Goal: Task Accomplishment & Management: Complete application form

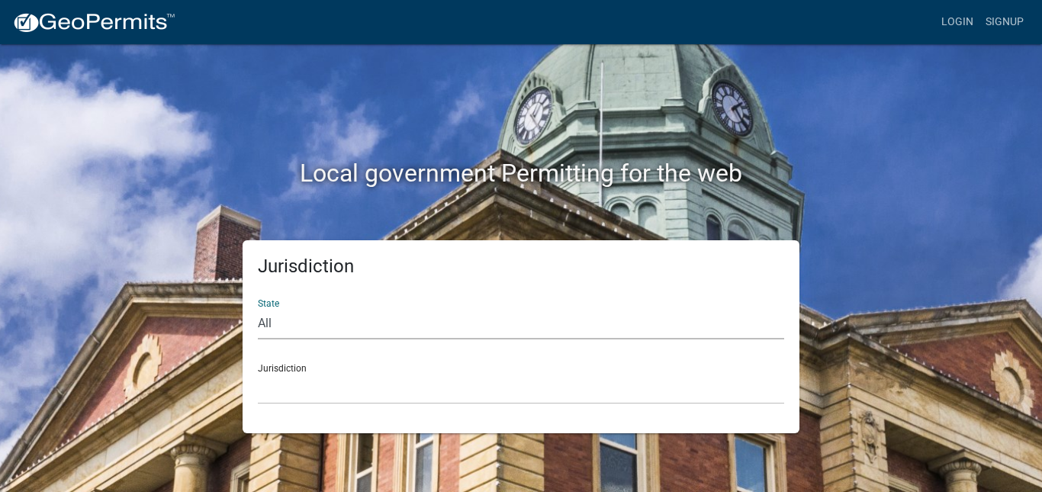
click at [258, 321] on select "All [US_STATE] [US_STATE] [US_STATE] [US_STATE] [US_STATE] [US_STATE] [US_STATE…" at bounding box center [521, 323] width 526 height 31
click at [258, 308] on select "All [US_STATE] [US_STATE] [US_STATE] [US_STATE] [US_STATE] [US_STATE] [US_STATE…" at bounding box center [521, 323] width 526 height 31
click at [285, 326] on select "All [US_STATE] [US_STATE] [US_STATE] [US_STATE] [US_STATE] [US_STATE] [US_STATE…" at bounding box center [521, 323] width 526 height 31
select select "[US_STATE]"
click at [258, 308] on select "All [US_STATE] [US_STATE] [US_STATE] [US_STATE] [US_STATE] [US_STATE] [US_STATE…" at bounding box center [521, 323] width 526 height 31
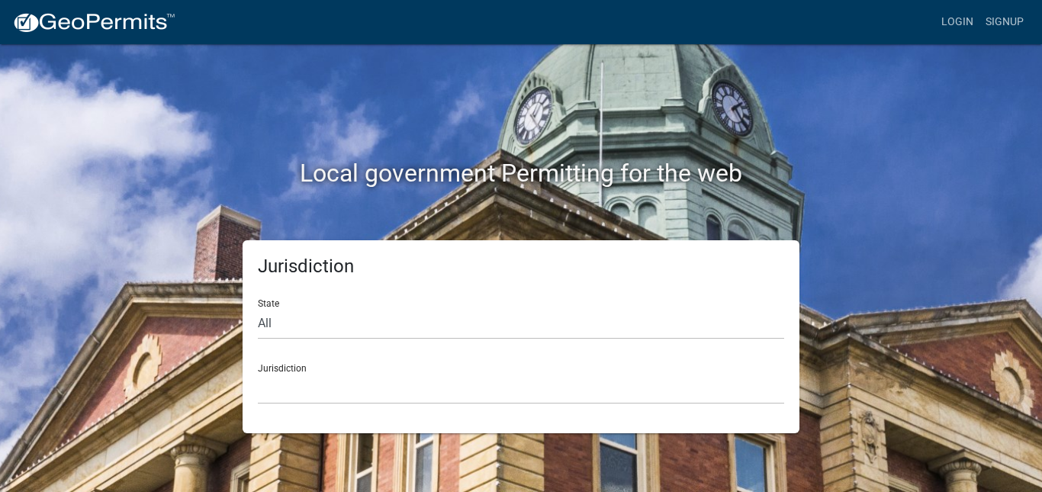
click at [276, 372] on div "Jurisdiction City of [GEOGRAPHIC_DATA], [US_STATE] City of [GEOGRAPHIC_DATA], […" at bounding box center [521, 378] width 526 height 53
click at [276, 391] on select "City of [GEOGRAPHIC_DATA], [US_STATE] City of [GEOGRAPHIC_DATA], [US_STATE] Cit…" at bounding box center [521, 388] width 526 height 31
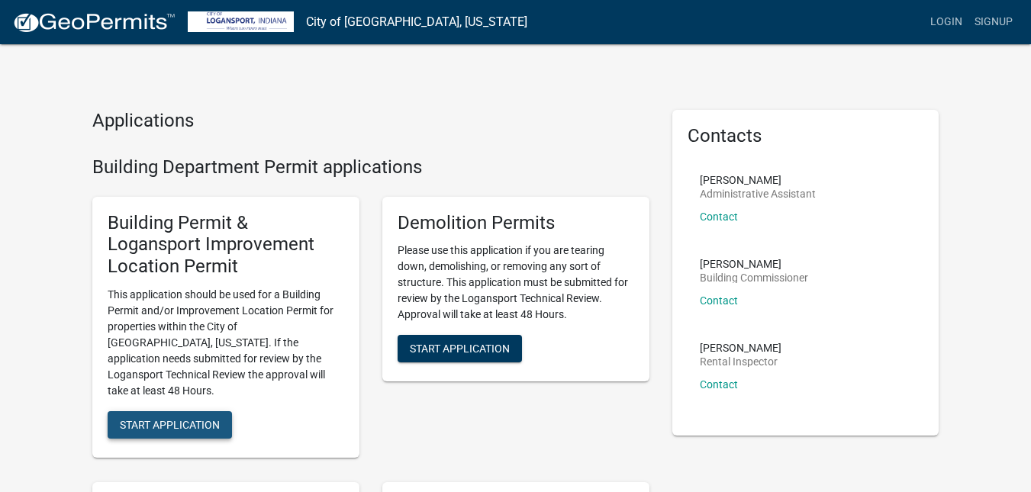
click at [138, 418] on span "Start Application" at bounding box center [170, 424] width 100 height 12
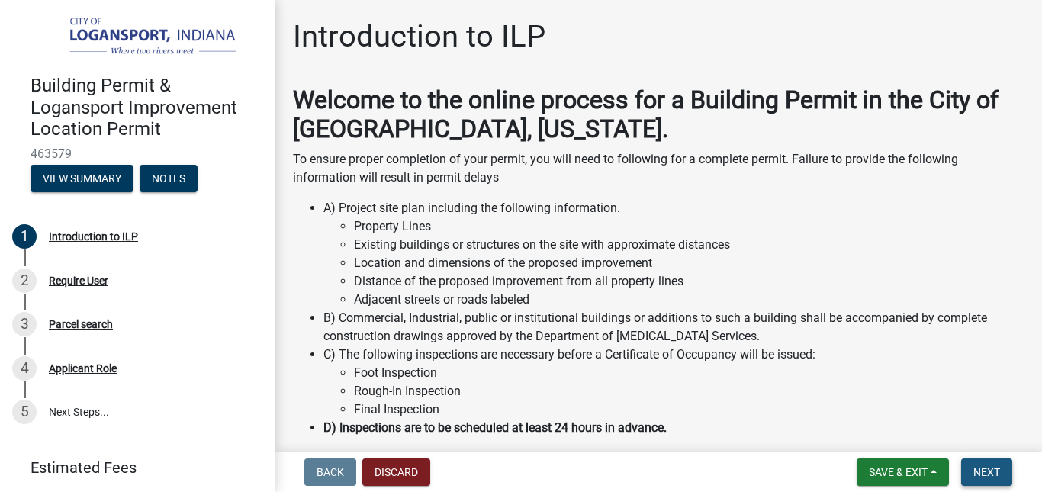
click at [993, 469] on span "Next" at bounding box center [987, 472] width 27 height 12
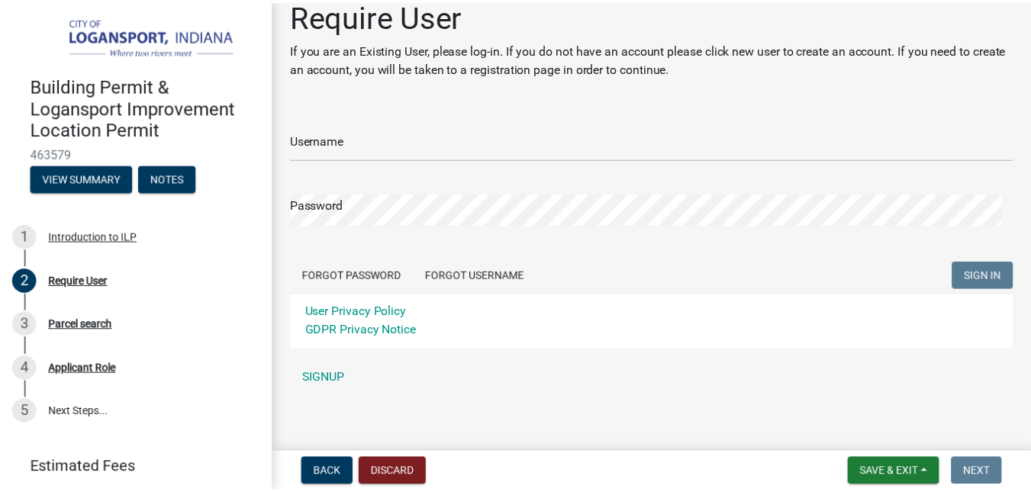
scroll to position [27, 0]
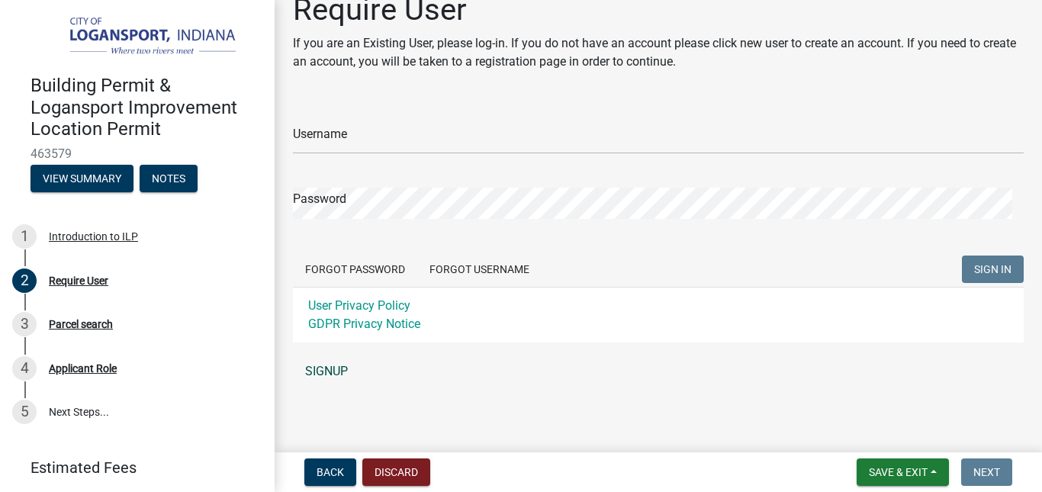
click at [335, 374] on link "SIGNUP" at bounding box center [658, 371] width 731 height 31
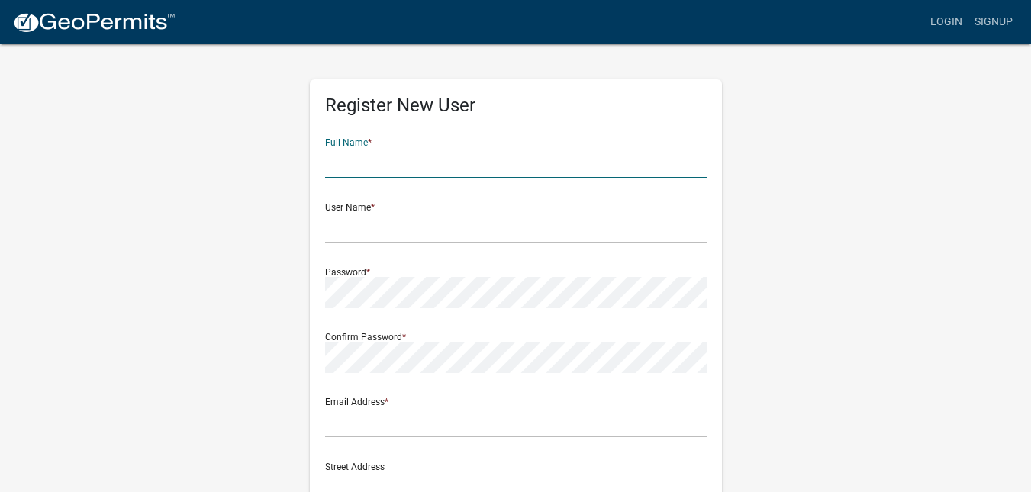
click at [394, 158] on input "text" at bounding box center [516, 162] width 382 height 31
type input "[PERSON_NAME]"
type input "46947"
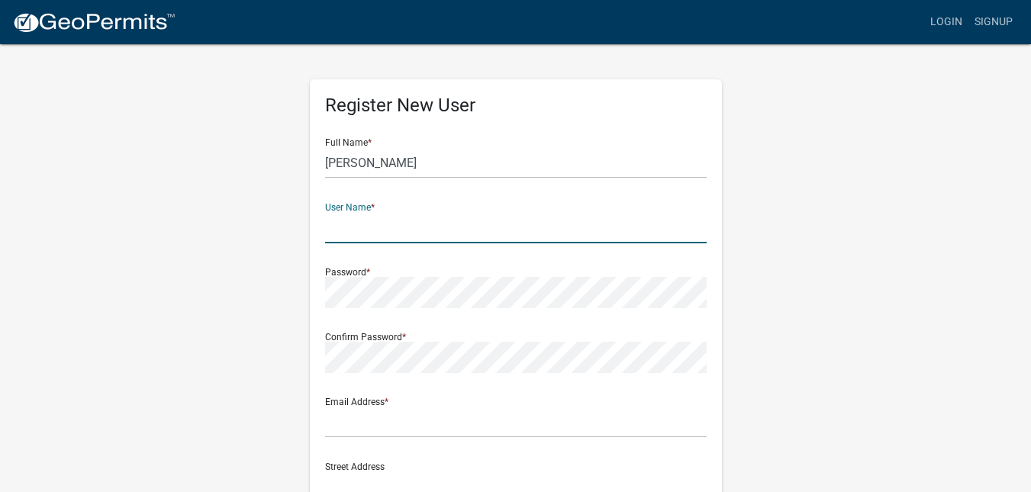
click at [390, 228] on input "text" at bounding box center [516, 227] width 382 height 31
type input "[PERSON_NAME]-88"
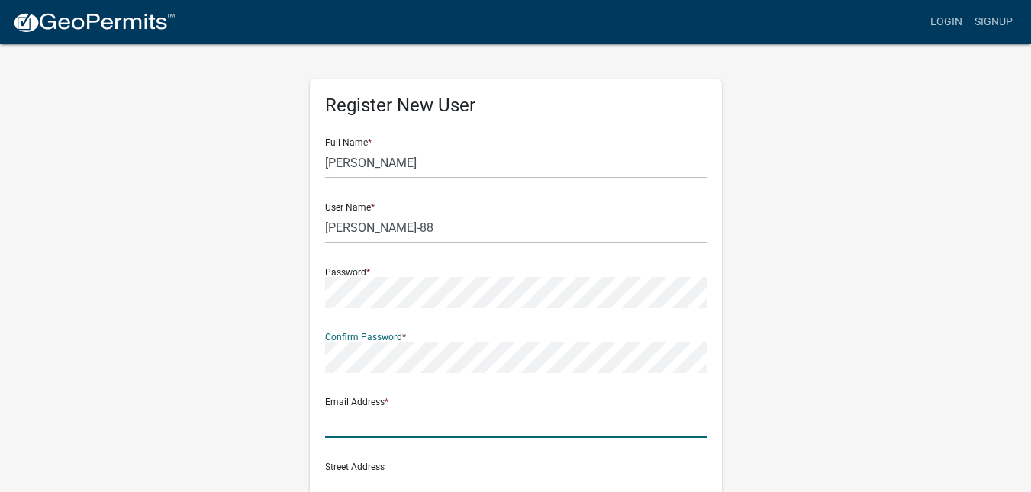
click at [411, 419] on input "text" at bounding box center [516, 422] width 382 height 31
type input "[EMAIL_ADDRESS][DOMAIN_NAME]"
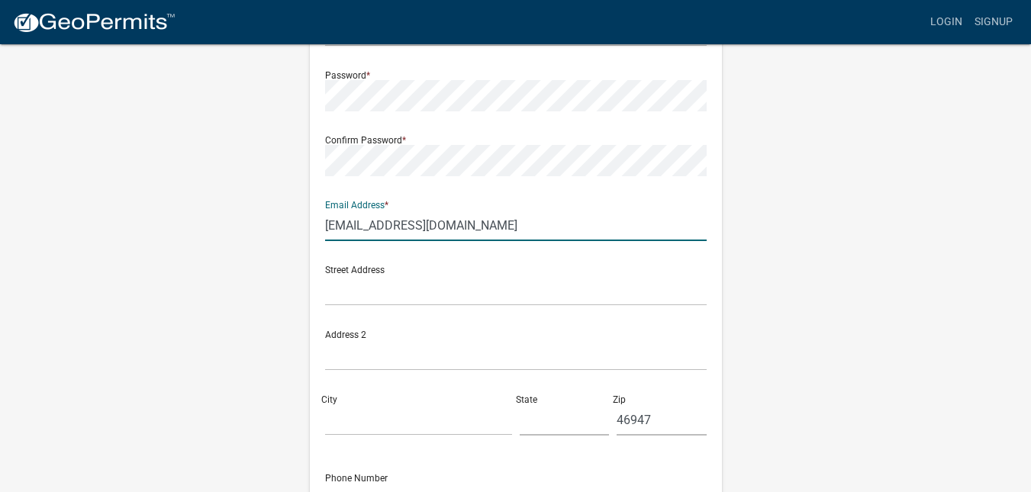
scroll to position [200, 0]
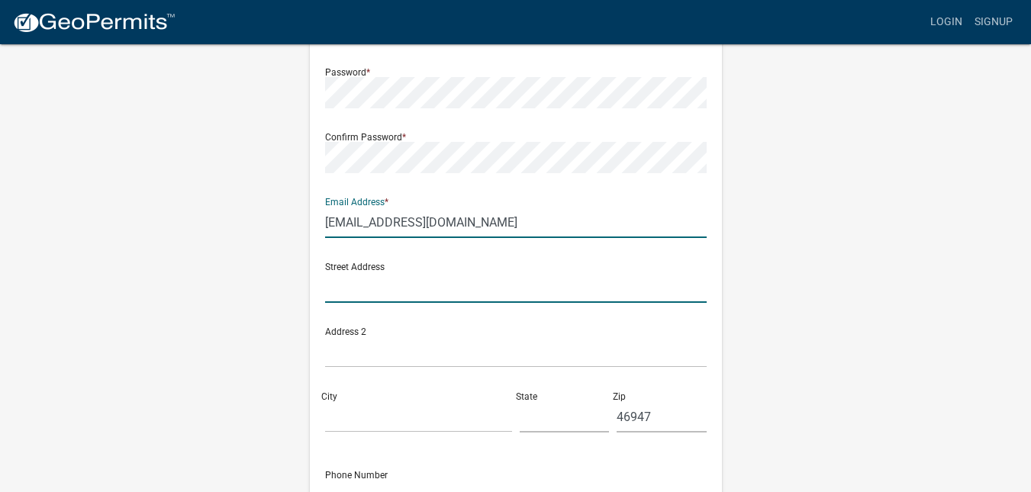
click at [485, 288] on input "text" at bounding box center [516, 287] width 382 height 31
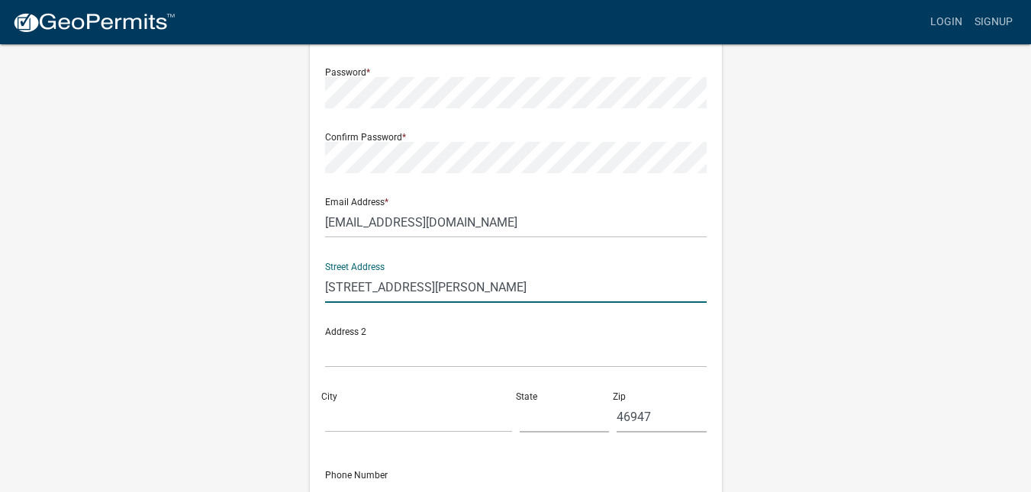
type input "[STREET_ADDRESS][PERSON_NAME]"
click at [446, 412] on input "City" at bounding box center [418, 416] width 187 height 31
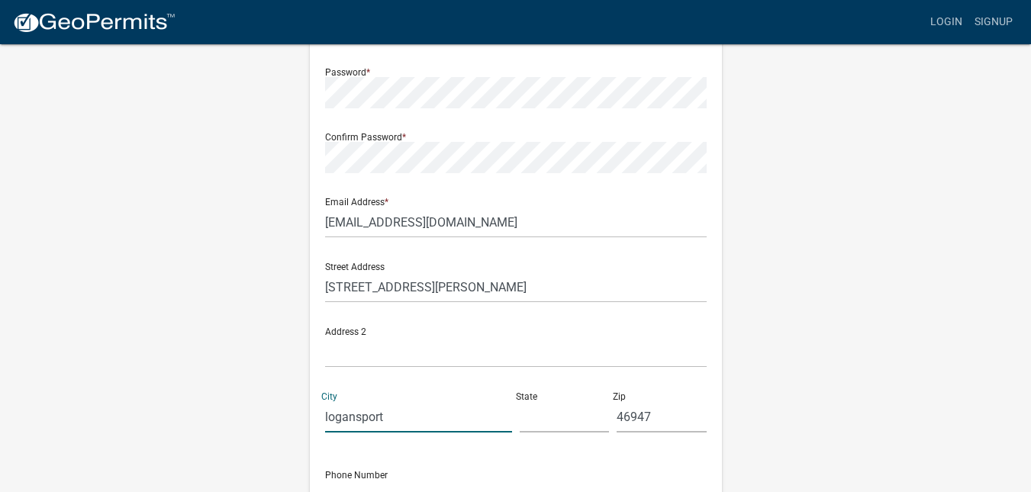
type input "logansport"
click at [531, 423] on input "text" at bounding box center [565, 416] width 90 height 31
click at [844, 335] on div "Register New User Full Name * [PERSON_NAME] User Name * [PERSON_NAME]-88 Passwo…" at bounding box center [516, 251] width 870 height 816
click at [546, 416] on input "in" at bounding box center [565, 416] width 90 height 31
type input "i"
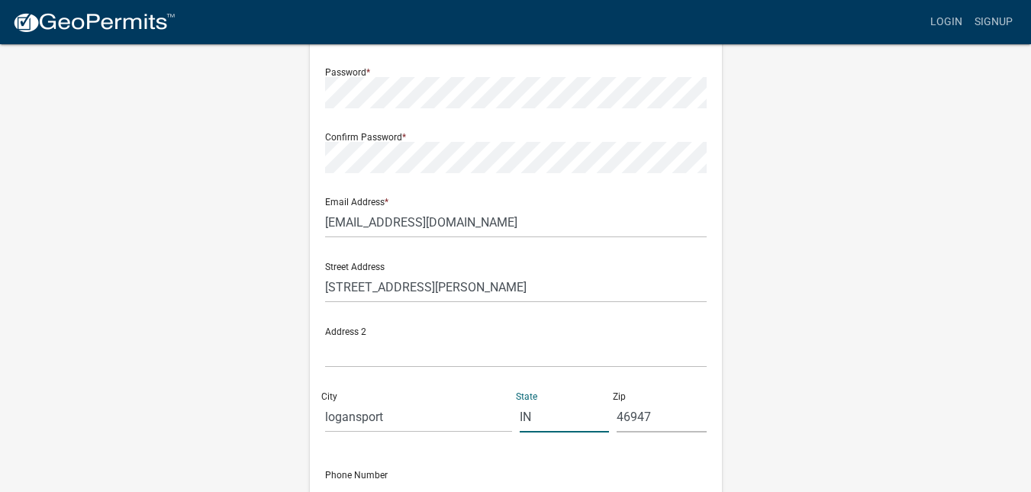
type input "IN"
click at [824, 385] on div "Register New User Full Name * [PERSON_NAME] User Name * [PERSON_NAME]-88 Passwo…" at bounding box center [516, 251] width 870 height 816
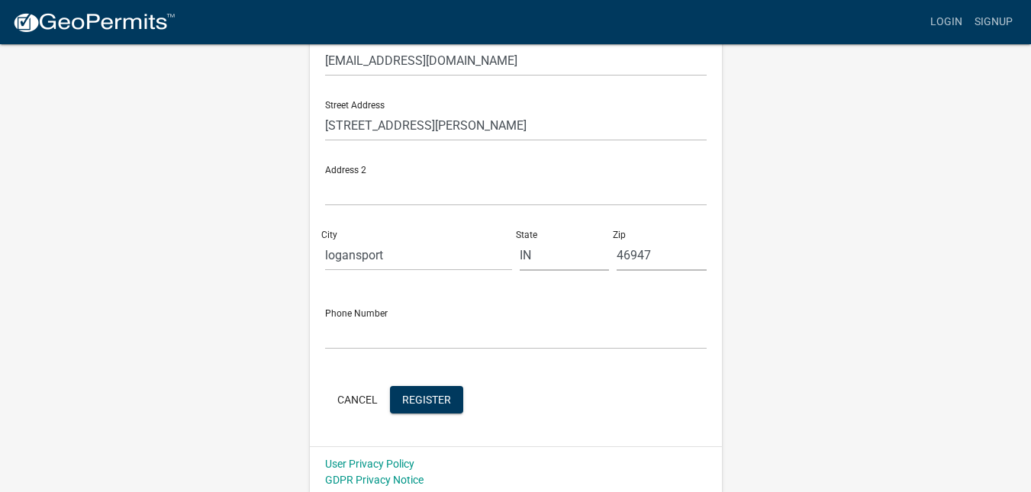
scroll to position [367, 0]
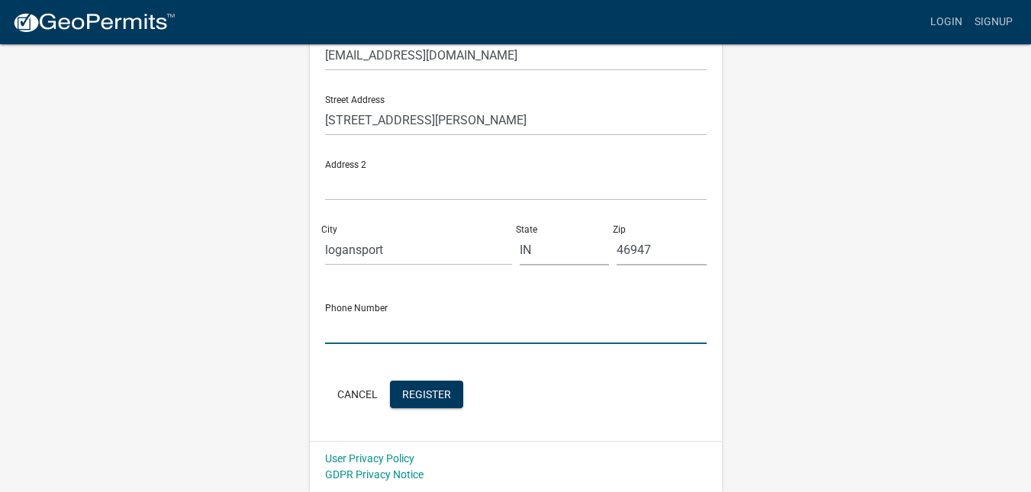
click at [524, 326] on input "text" at bounding box center [516, 328] width 382 height 31
type input "3177723930"
click at [441, 397] on span "Register" at bounding box center [426, 394] width 49 height 12
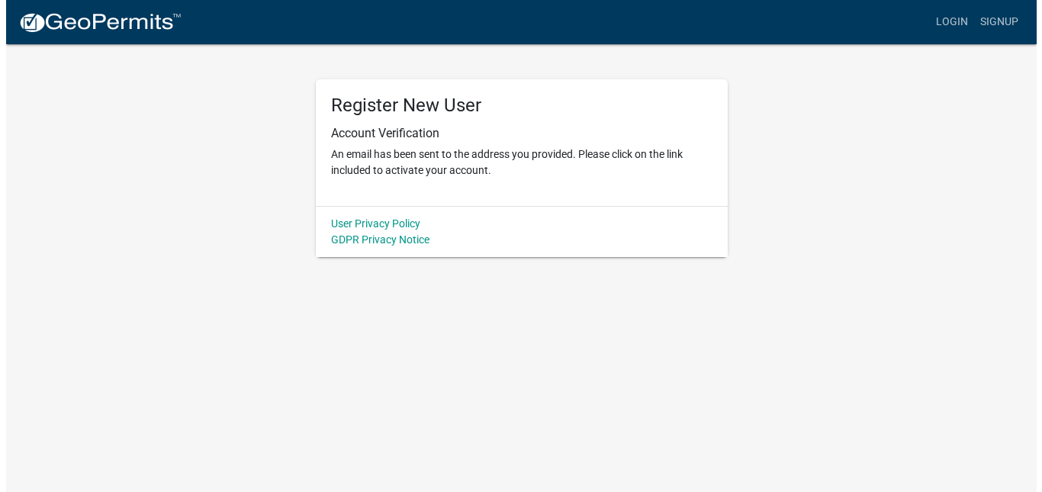
scroll to position [0, 0]
click at [942, 20] on link "Login" at bounding box center [957, 22] width 44 height 29
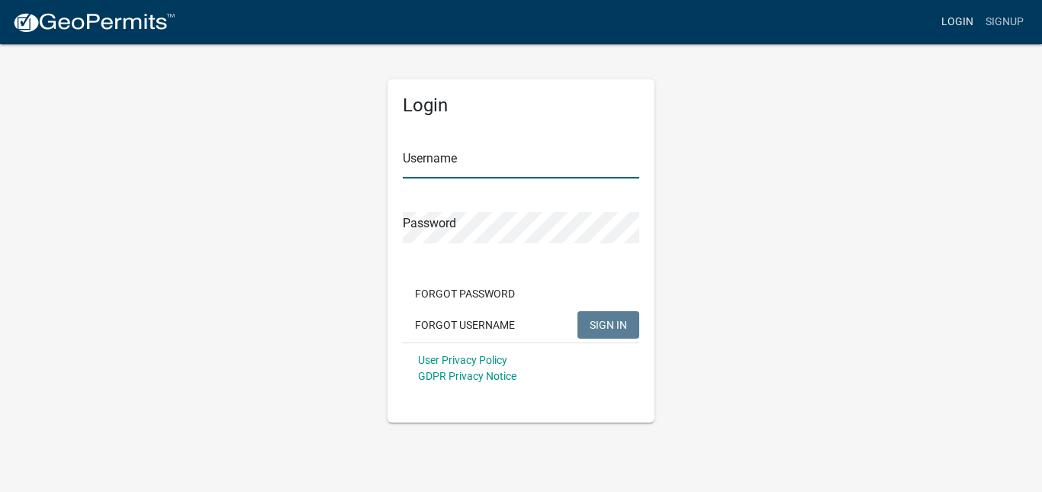
type input "[PERSON_NAME]-88"
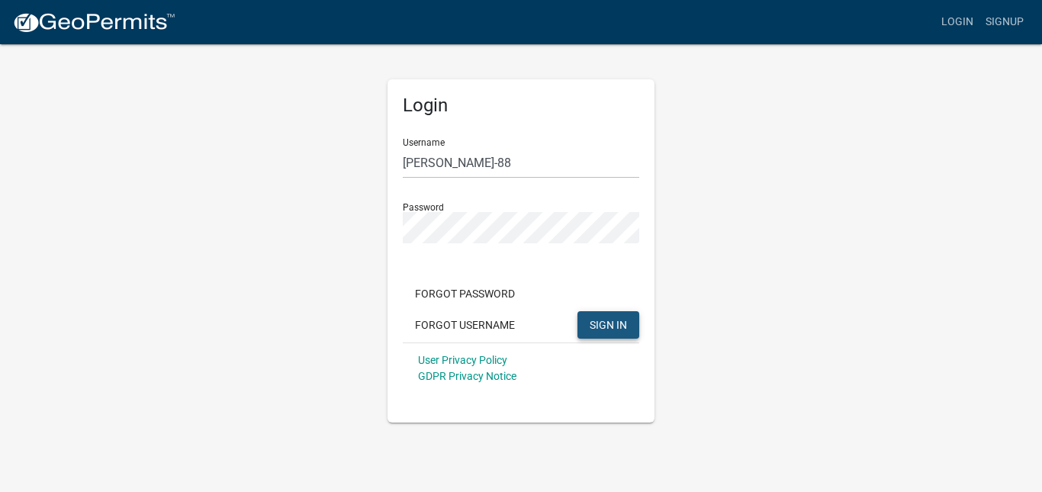
click at [623, 317] on button "SIGN IN" at bounding box center [609, 324] width 62 height 27
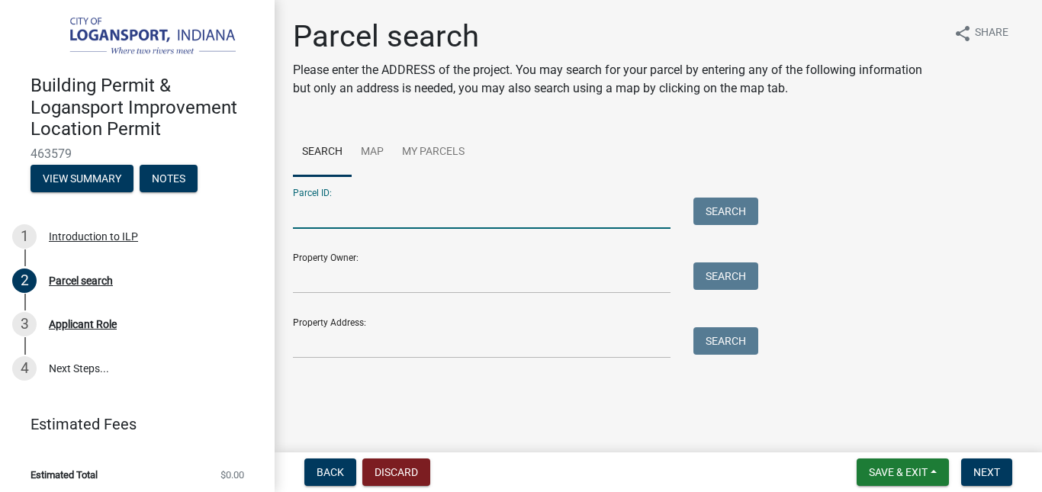
click at [558, 208] on input "Parcel ID:" at bounding box center [482, 213] width 378 height 31
type input "09-17-30-114-016.000-010"
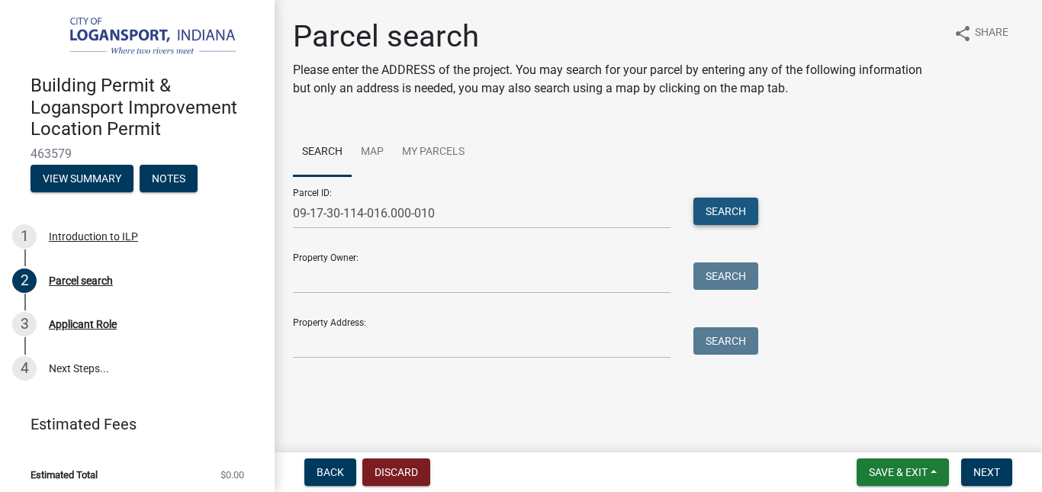
click at [703, 210] on button "Search" at bounding box center [726, 211] width 65 height 27
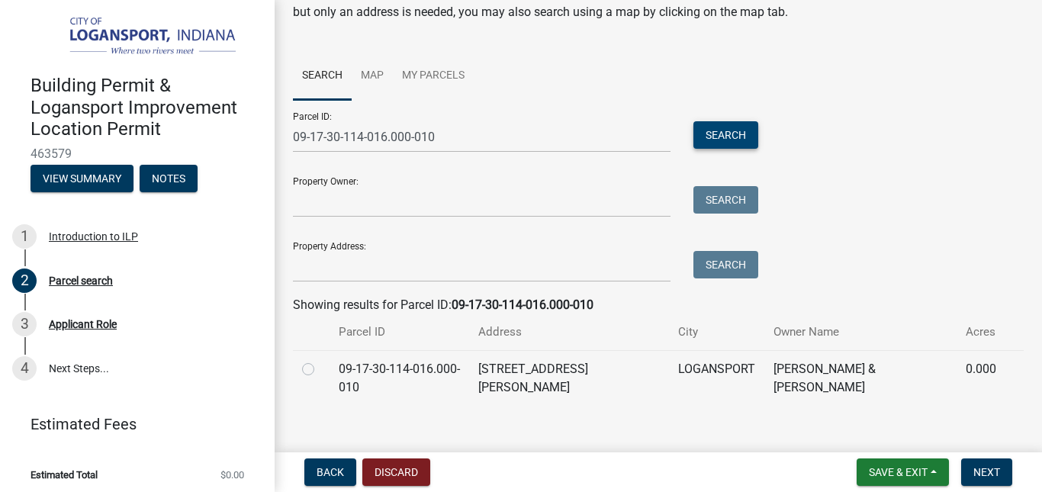
scroll to position [77, 0]
click at [981, 470] on span "Next" at bounding box center [987, 472] width 27 height 12
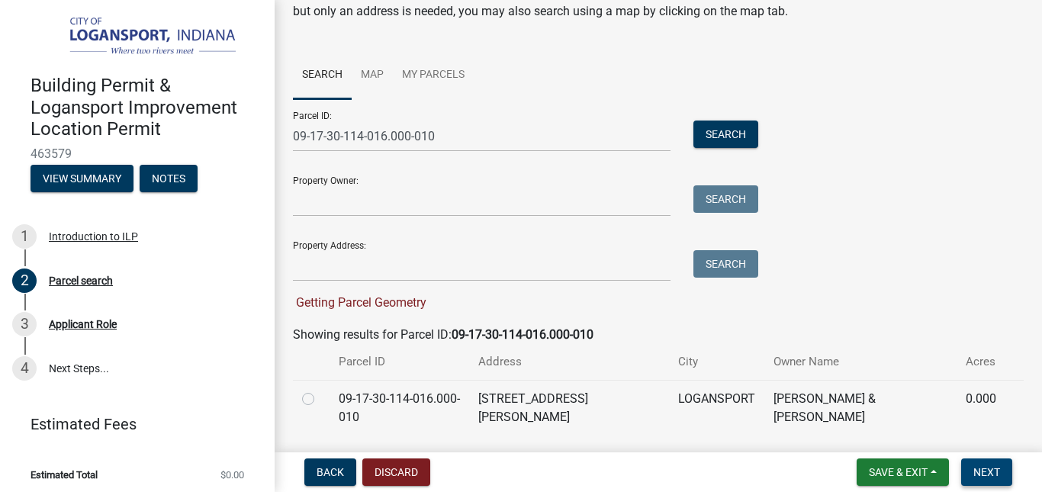
scroll to position [108, 0]
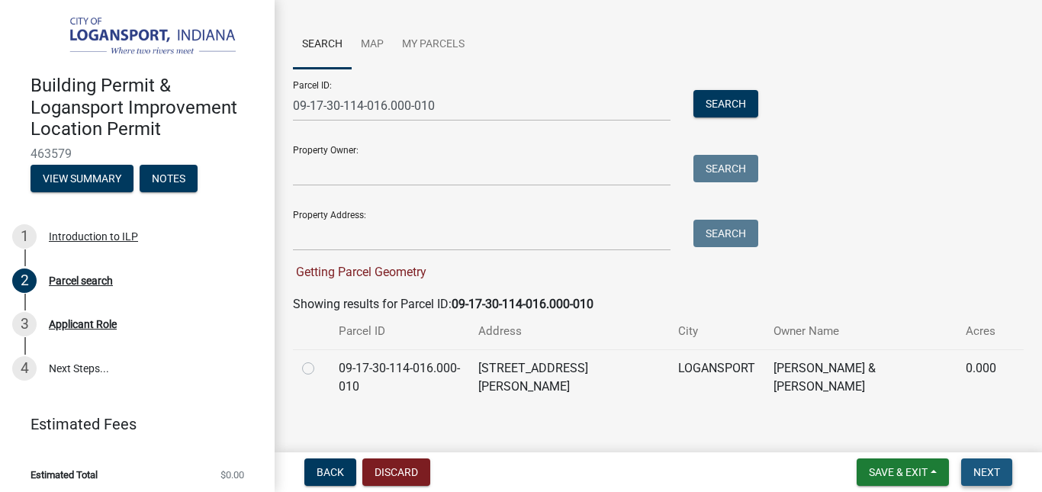
click at [982, 473] on span "Next" at bounding box center [987, 472] width 27 height 12
click at [388, 276] on span "Getting Parcel Geometry" at bounding box center [360, 272] width 134 height 14
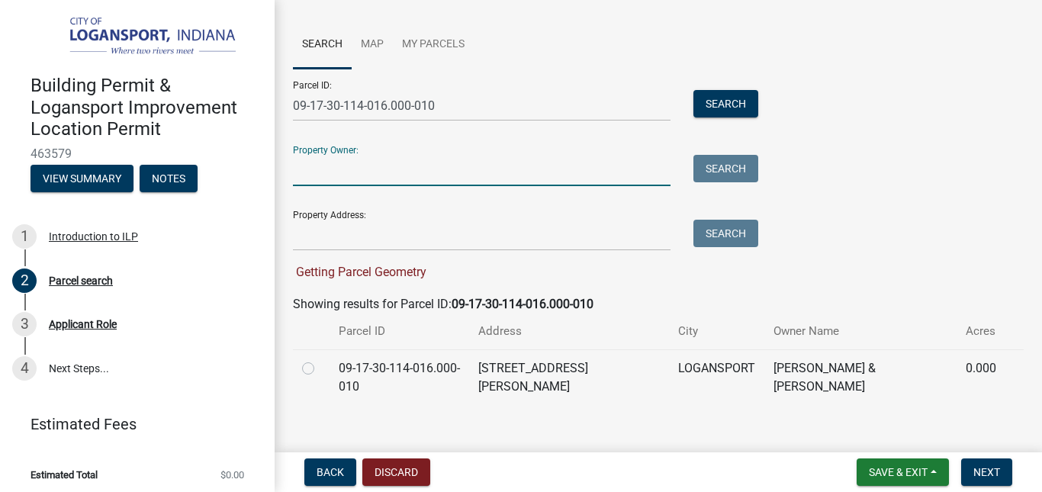
click at [546, 182] on input "Property Owner:" at bounding box center [482, 170] width 378 height 31
type input "[PERSON_NAME]"
type input "[STREET_ADDRESS][PERSON_NAME]"
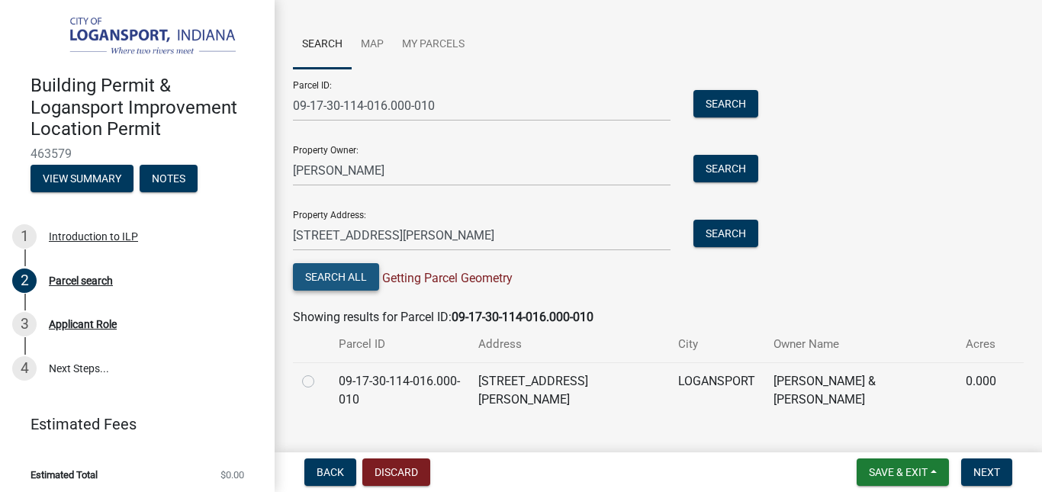
click at [365, 270] on button "Search All" at bounding box center [336, 276] width 86 height 27
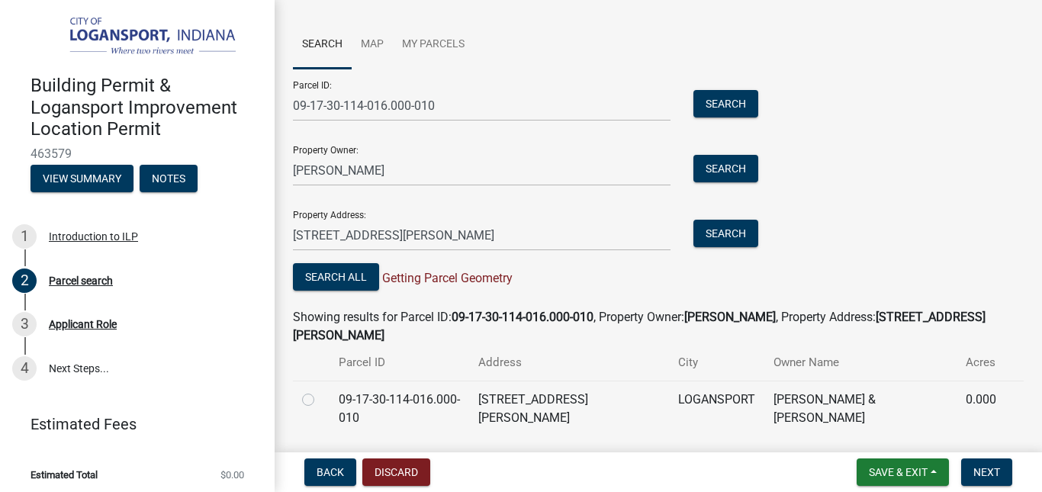
click at [446, 279] on span "Getting Parcel Geometry" at bounding box center [446, 278] width 134 height 14
drag, startPoint x: 700, startPoint y: 386, endPoint x: 736, endPoint y: 386, distance: 36.6
click at [704, 386] on td "LOGANSPORT" at bounding box center [716, 409] width 95 height 56
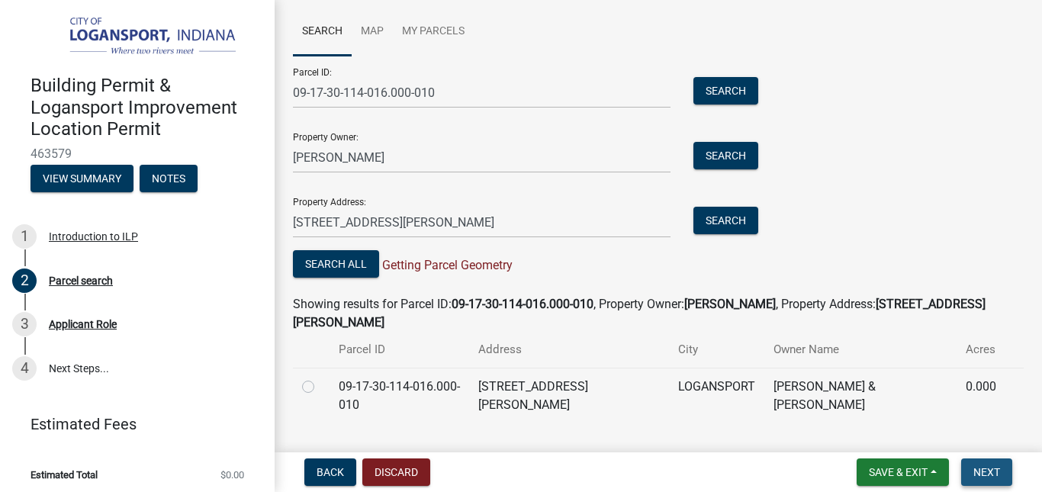
click at [981, 474] on span "Next" at bounding box center [987, 472] width 27 height 12
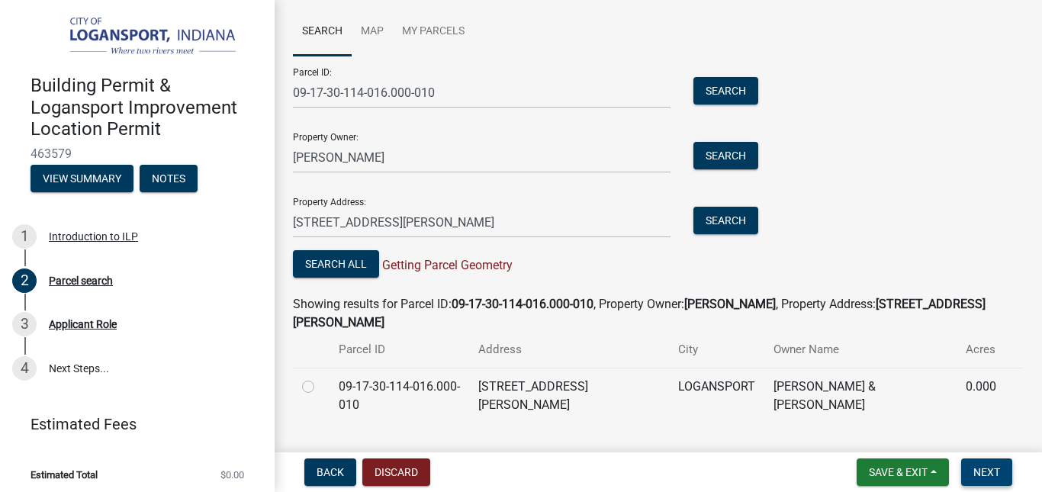
click at [981, 474] on span "Next" at bounding box center [987, 472] width 27 height 12
drag, startPoint x: 981, startPoint y: 474, endPoint x: 662, endPoint y: 442, distance: 320.6
click at [662, 442] on main "Parcel search Please enter the ADDRESS of the project. You may search for your …" at bounding box center [659, 223] width 768 height 446
click at [990, 464] on button "Next" at bounding box center [986, 472] width 51 height 27
drag, startPoint x: 990, startPoint y: 466, endPoint x: 625, endPoint y: 404, distance: 370.8
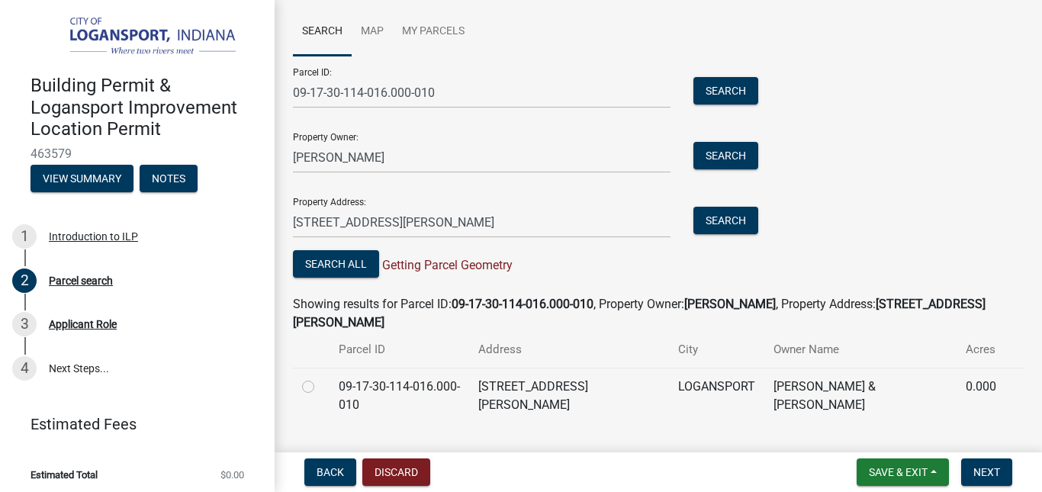
click at [625, 404] on main "Parcel search Please enter the ADDRESS of the project. You may search for your …" at bounding box center [659, 223] width 768 height 446
click at [985, 478] on span "Next" at bounding box center [987, 472] width 27 height 12
click at [75, 363] on link "4 Next Steps..." at bounding box center [137, 368] width 275 height 44
click at [73, 362] on link "4 Next Steps..." at bounding box center [137, 368] width 275 height 44
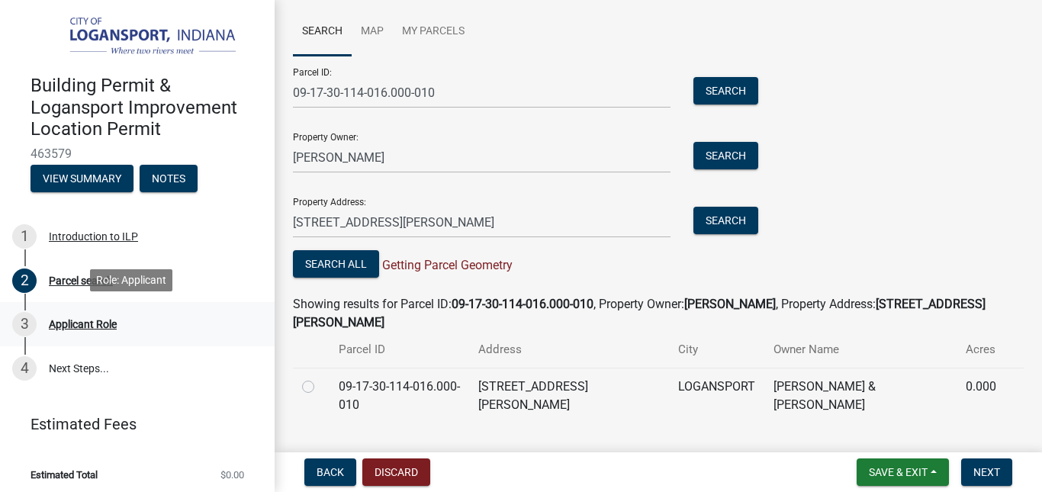
click at [82, 319] on div "Applicant Role" at bounding box center [83, 324] width 68 height 11
click at [76, 282] on div "Parcel search" at bounding box center [81, 280] width 64 height 11
click at [76, 321] on div "Applicant Role" at bounding box center [83, 324] width 68 height 11
click at [153, 179] on button "Notes" at bounding box center [169, 178] width 58 height 27
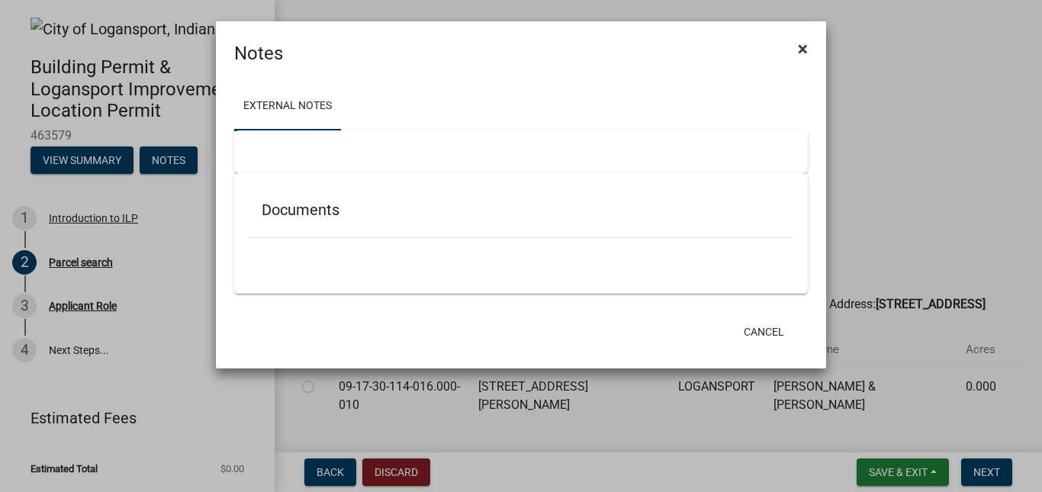
click at [797, 46] on button "×" at bounding box center [803, 48] width 34 height 43
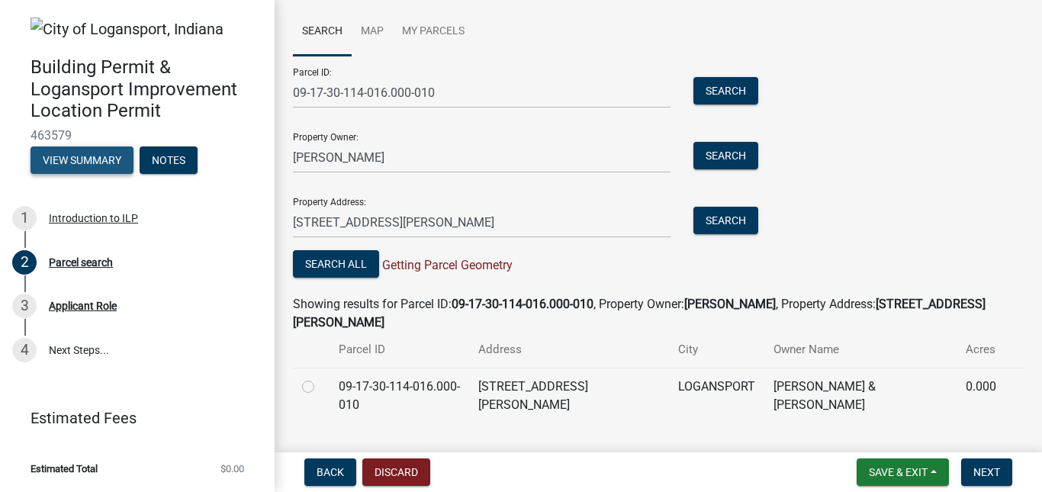
click at [81, 158] on button "View Summary" at bounding box center [82, 160] width 103 height 27
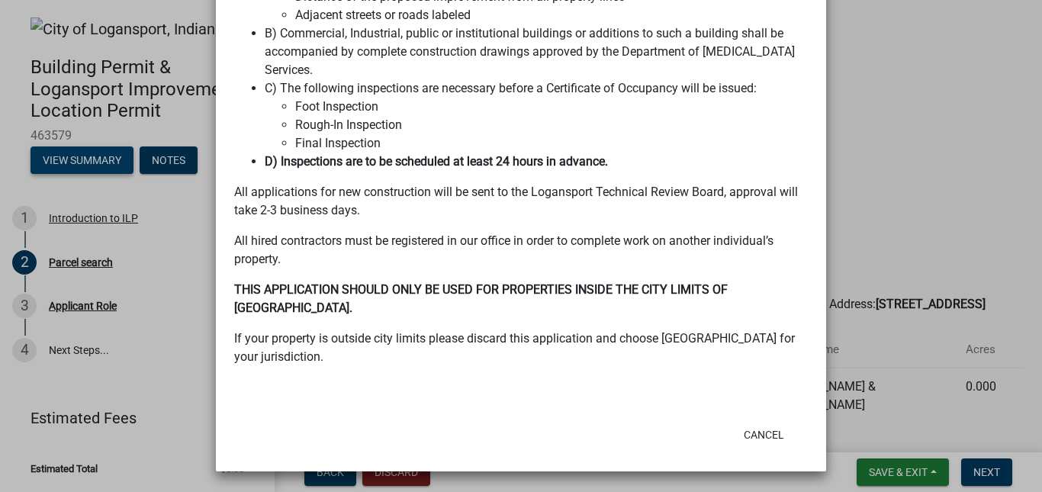
scroll to position [367, 0]
click at [763, 433] on button "Cancel" at bounding box center [764, 433] width 65 height 27
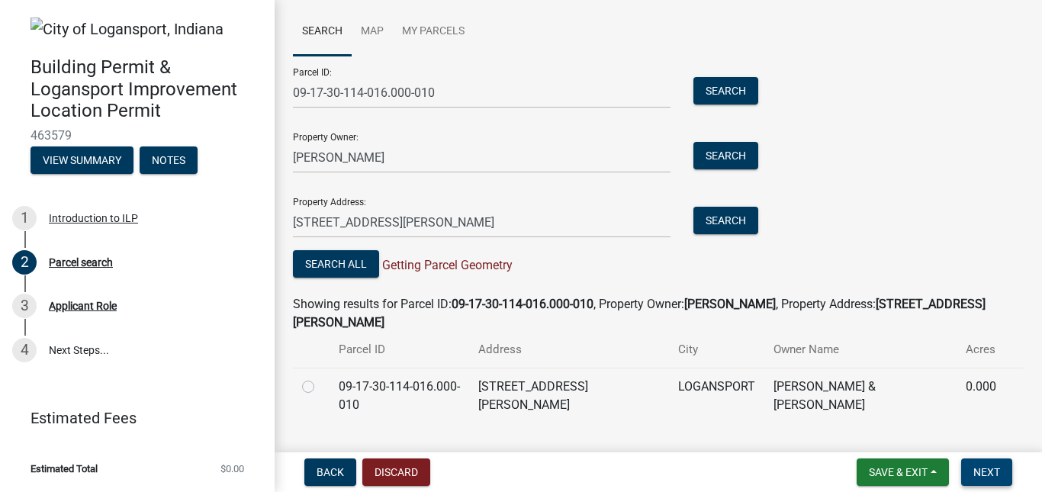
click at [987, 472] on span "Next" at bounding box center [987, 472] width 27 height 12
click at [443, 266] on span "Getting Parcel Geometry" at bounding box center [446, 265] width 134 height 14
click at [416, 25] on link "My Parcels" at bounding box center [433, 32] width 81 height 49
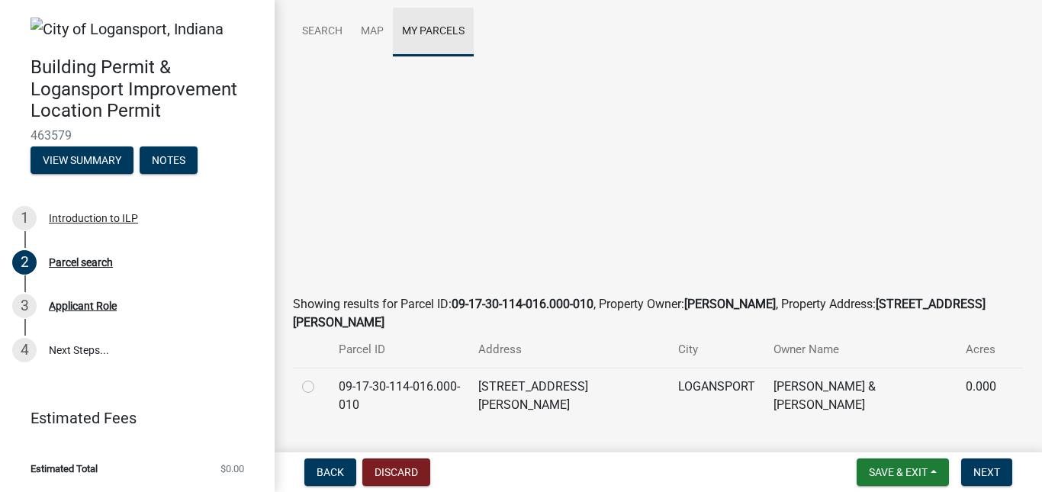
scroll to position [0, 0]
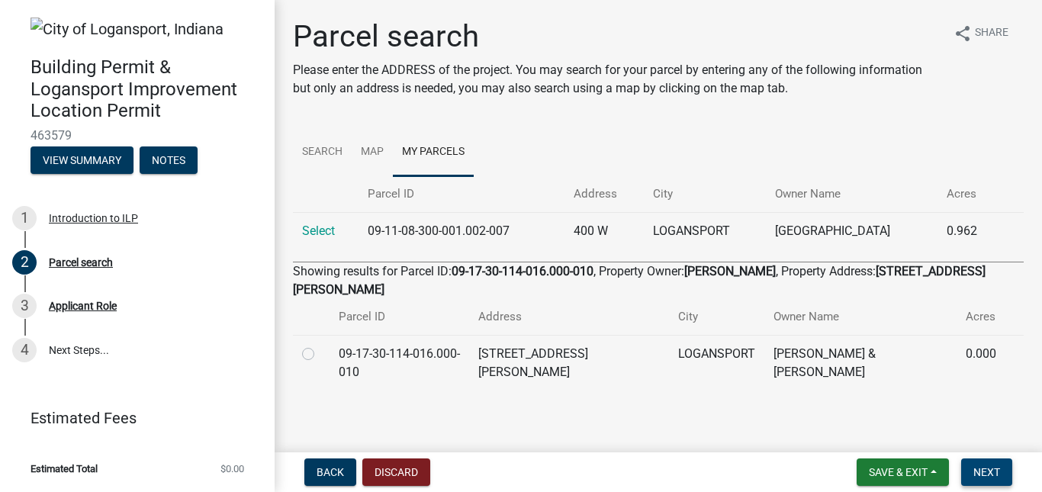
click at [994, 476] on span "Next" at bounding box center [987, 472] width 27 height 12
click at [994, 475] on span "Next" at bounding box center [987, 472] width 27 height 12
click at [309, 345] on td at bounding box center [311, 363] width 37 height 56
click at [320, 345] on label at bounding box center [320, 345] width 0 height 0
click at [320, 345] on input "radio" at bounding box center [325, 350] width 10 height 10
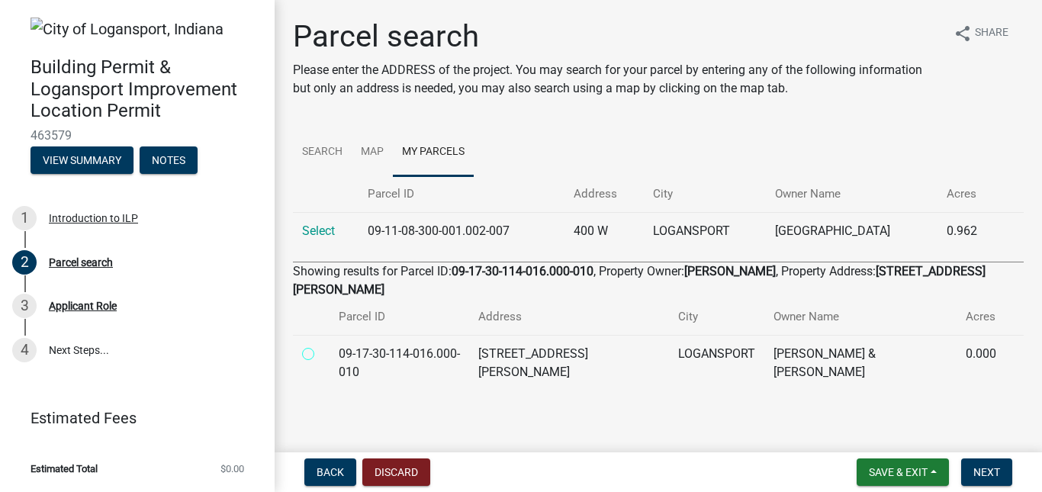
radio input "true"
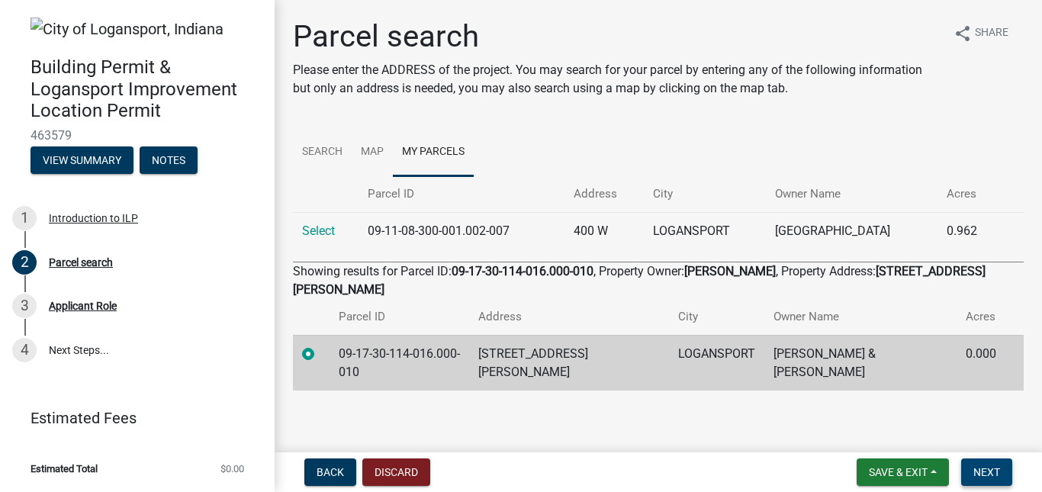
click at [996, 472] on span "Next" at bounding box center [987, 472] width 27 height 12
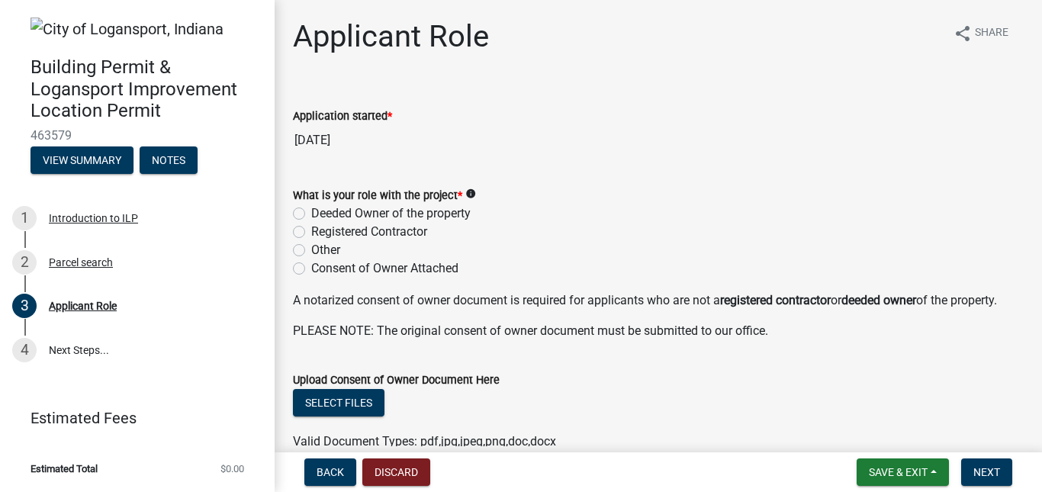
click at [311, 210] on label "Deeded Owner of the property" at bounding box center [390, 213] width 159 height 18
click at [311, 210] on input "Deeded Owner of the property" at bounding box center [316, 209] width 10 height 10
radio input "true"
click at [311, 223] on input "Registered Contractor" at bounding box center [316, 228] width 10 height 10
radio input "true"
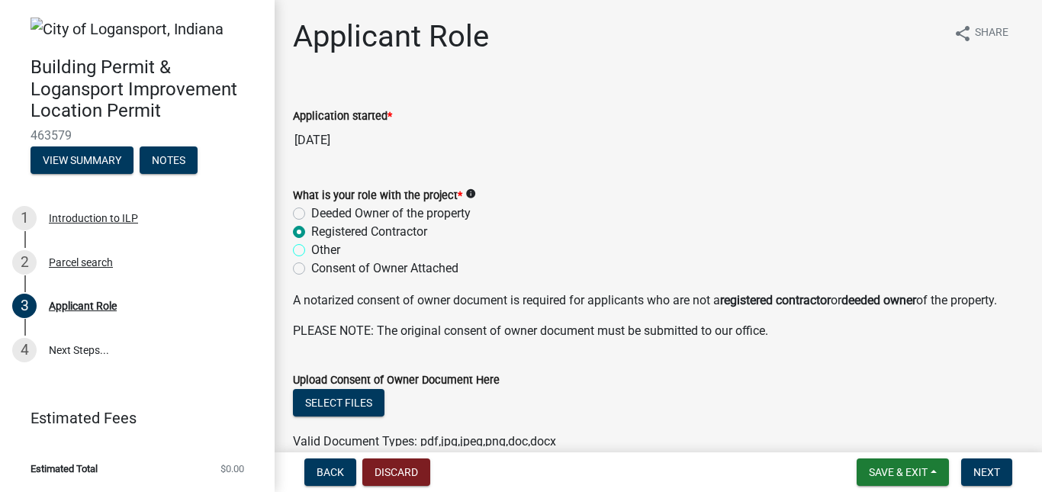
click at [311, 241] on input "Other" at bounding box center [316, 246] width 10 height 10
radio input "true"
click at [311, 259] on input "Consent of Owner Attached" at bounding box center [316, 264] width 10 height 10
radio input "true"
click at [311, 241] on input "Other" at bounding box center [316, 246] width 10 height 10
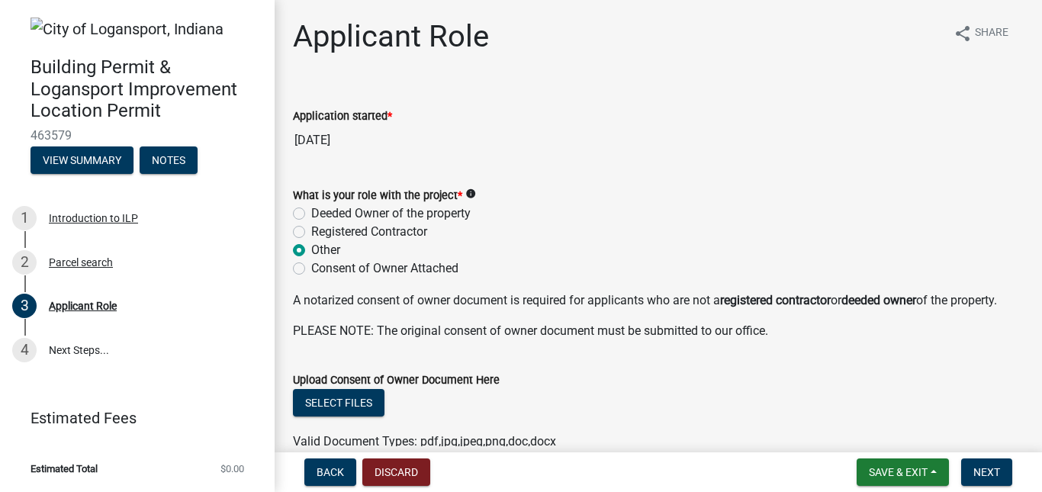
radio input "true"
click at [311, 223] on input "Registered Contractor" at bounding box center [316, 228] width 10 height 10
radio input "true"
click at [311, 204] on input "Deeded Owner of the property" at bounding box center [316, 209] width 10 height 10
radio input "true"
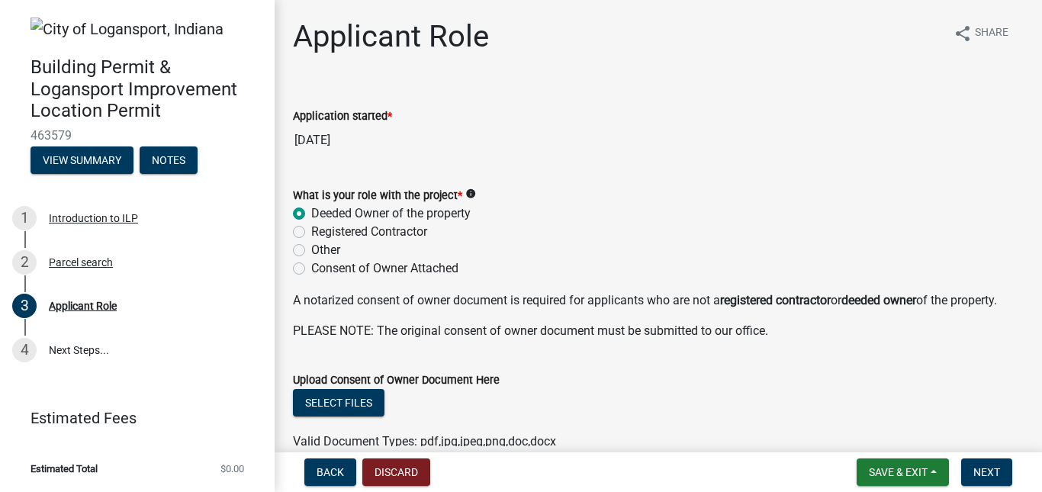
click at [946, 389] on div "Upload Consent of Owner Document Here" at bounding box center [658, 380] width 731 height 18
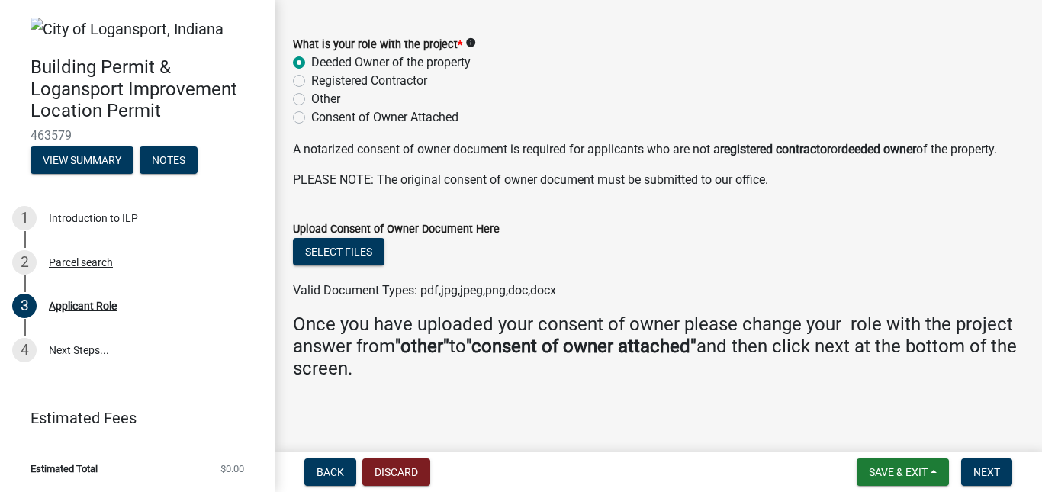
scroll to position [174, 0]
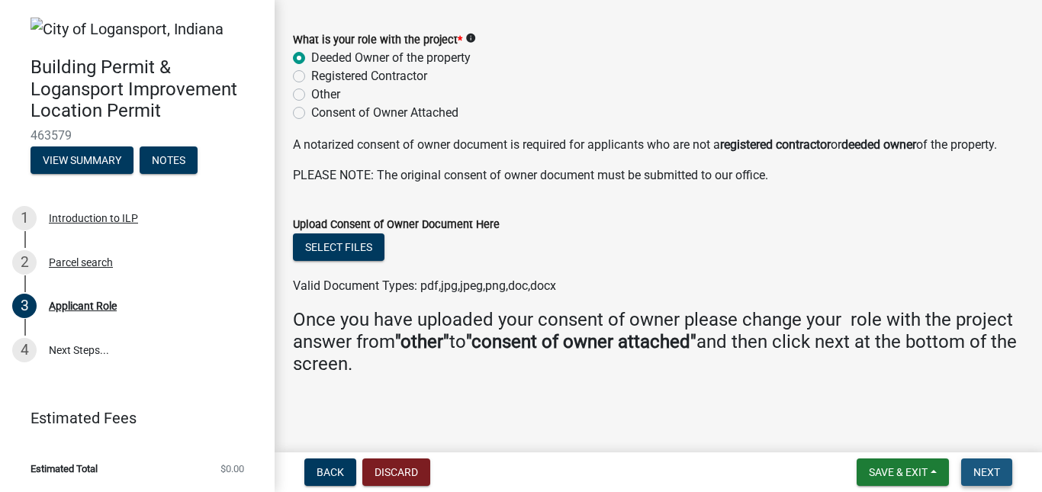
click at [978, 471] on span "Next" at bounding box center [987, 472] width 27 height 12
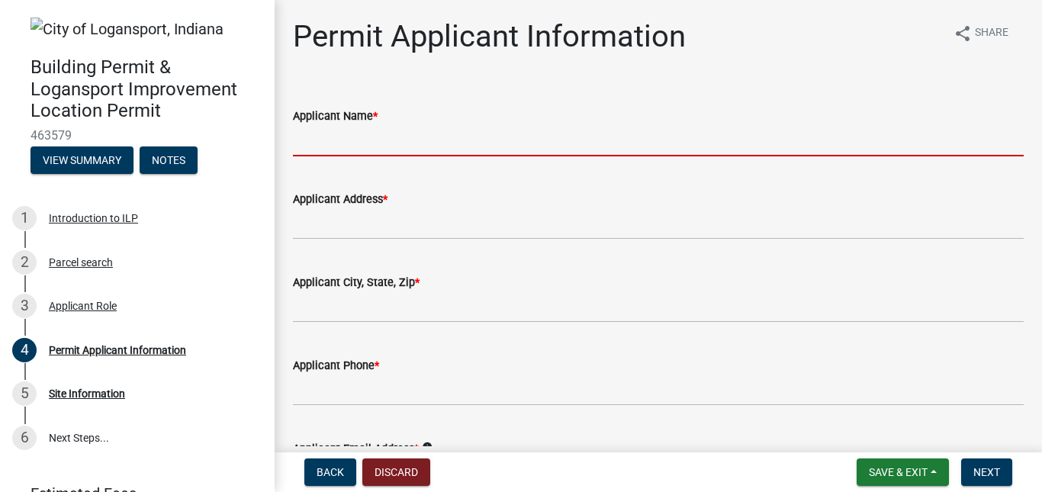
click at [375, 146] on input "Applicant Name *" at bounding box center [658, 140] width 731 height 31
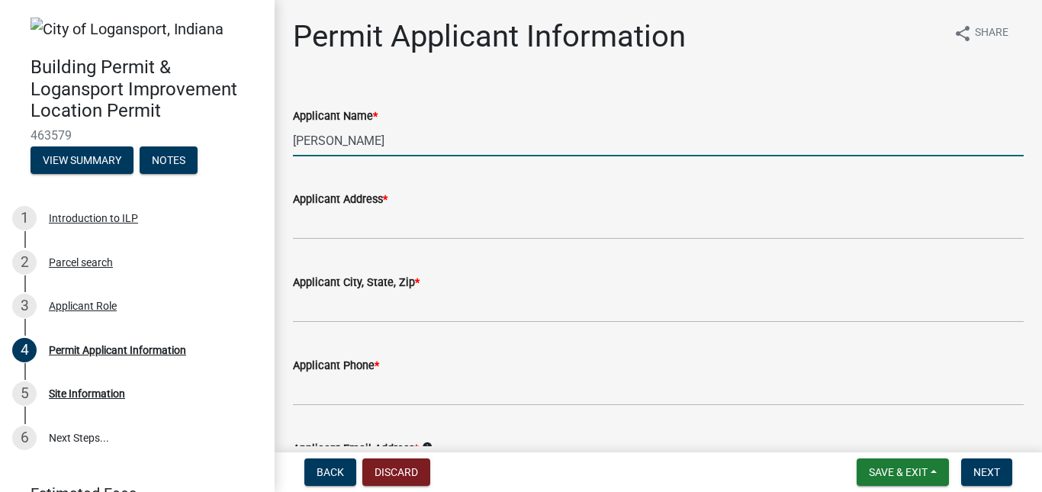
type input "[PERSON_NAME]"
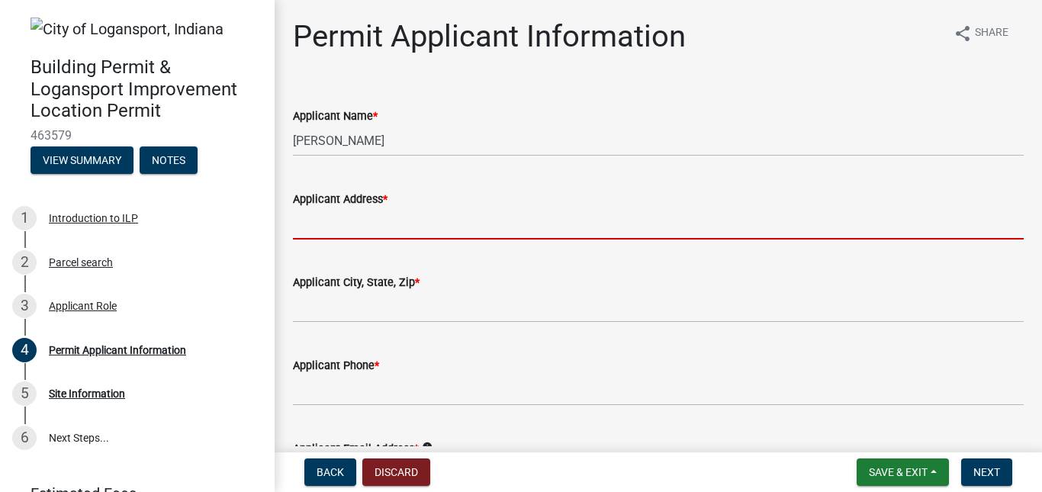
click at [341, 221] on input "Applicant Address *" at bounding box center [658, 223] width 731 height 31
type input "[STREET_ADDRESS][PERSON_NAME]"
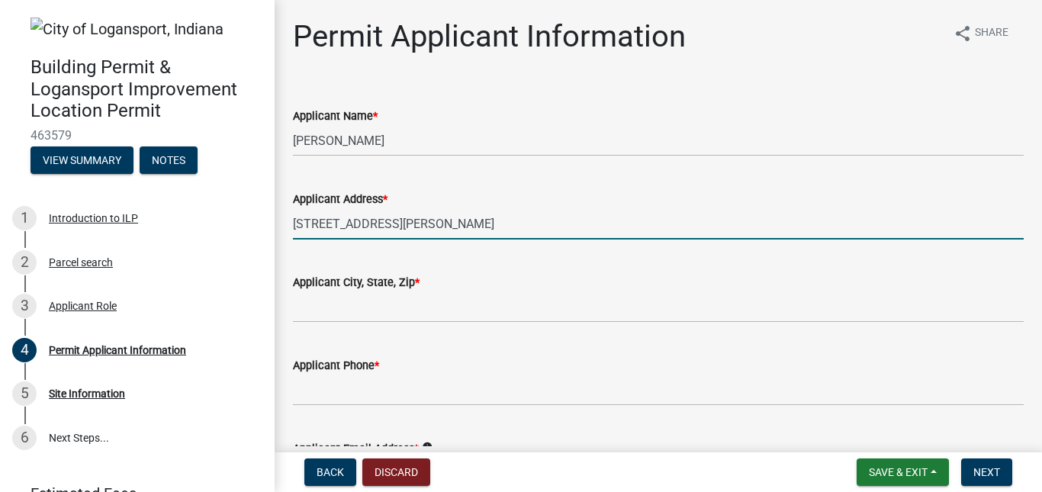
type input "logansport"
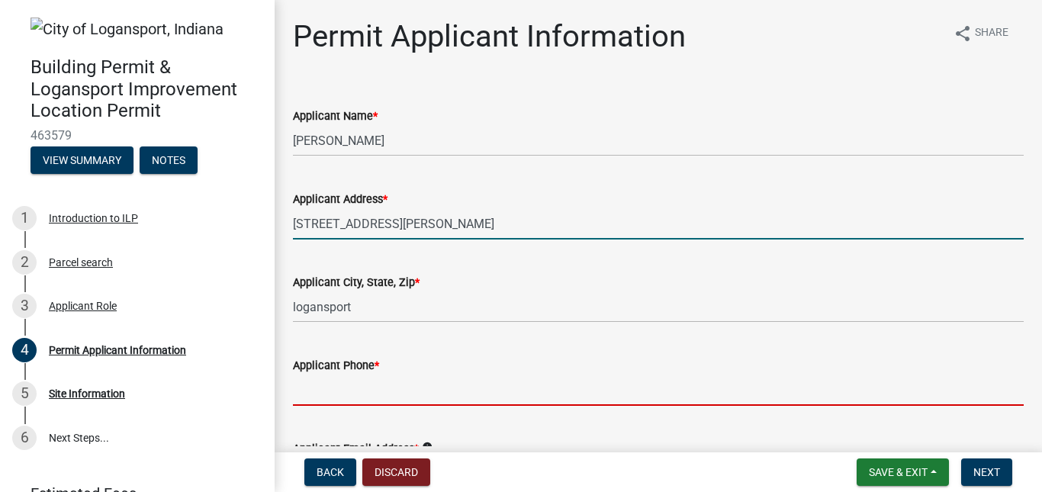
type input "3177723930"
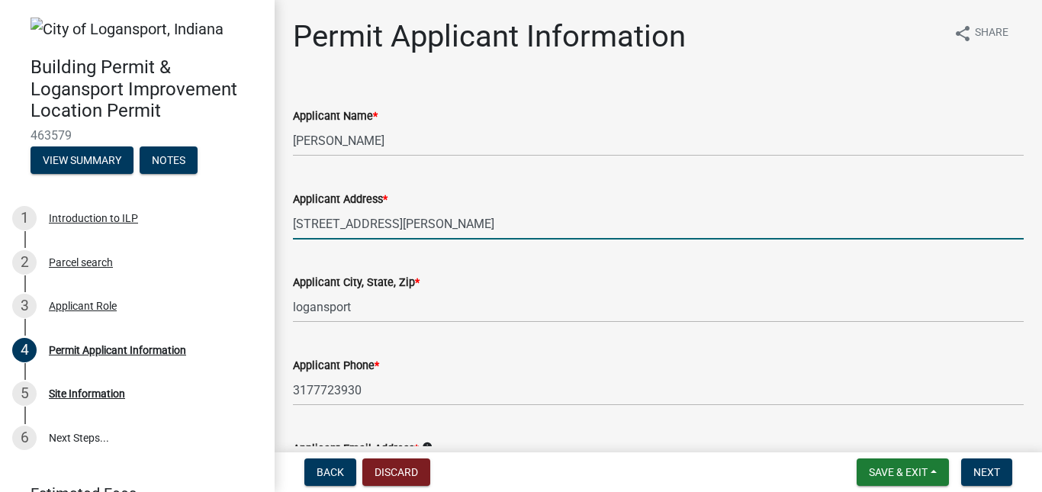
type input "[EMAIL_ADDRESS][DOMAIN_NAME]"
type input "c"
type input "[STREET_ADDRESS][PERSON_NAME]"
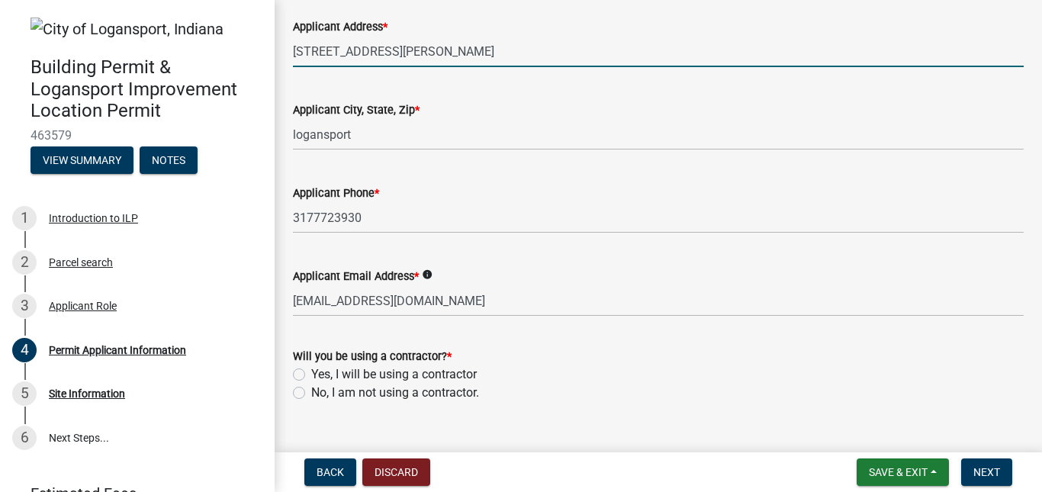
scroll to position [201, 0]
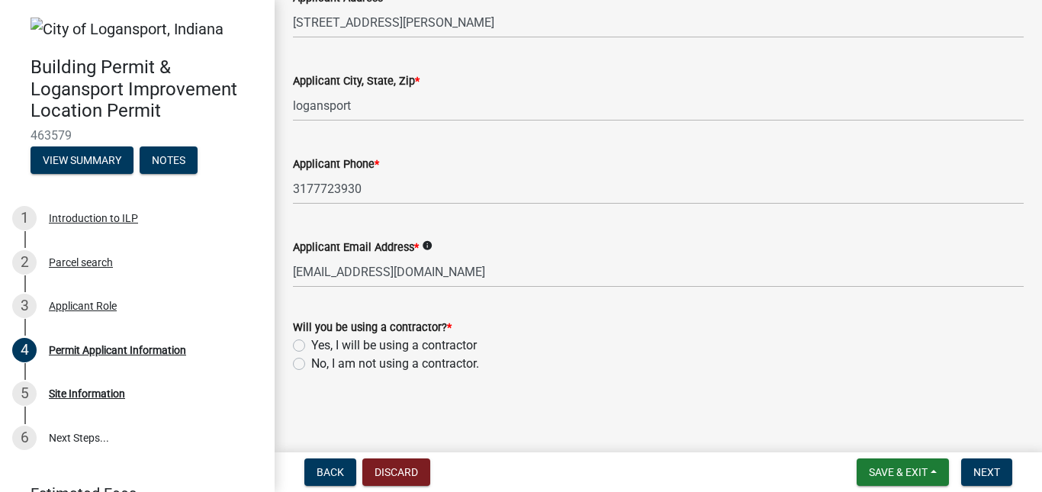
click at [311, 365] on label "No, I am not using a contractor." at bounding box center [395, 364] width 168 height 18
click at [311, 365] on input "No, I am not using a contractor." at bounding box center [316, 360] width 10 height 10
radio input "true"
click at [984, 474] on span "Next" at bounding box center [987, 472] width 27 height 12
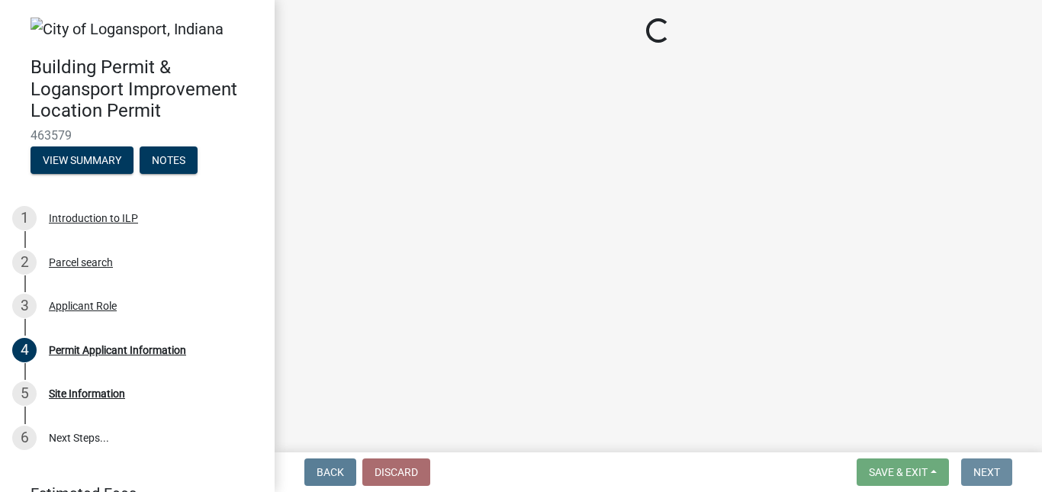
scroll to position [0, 0]
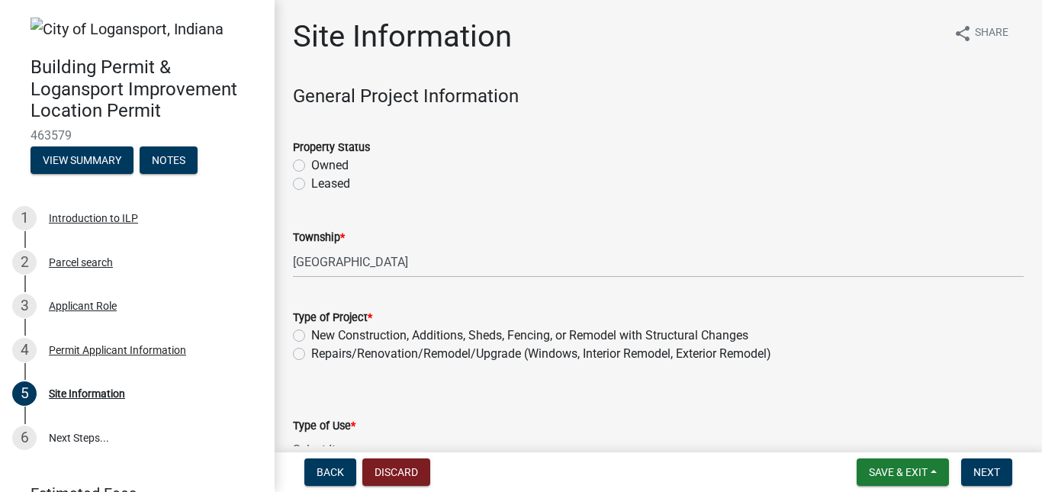
click at [311, 168] on label "Owned" at bounding box center [329, 165] width 37 height 18
click at [311, 166] on input "Owned" at bounding box center [316, 161] width 10 height 10
radio input "true"
click at [311, 334] on label "New Construction, Additions, Sheds, Fencing, or Remodel with Structural Changes" at bounding box center [529, 336] width 437 height 18
click at [311, 334] on input "New Construction, Additions, Sheds, Fencing, or Remodel with Structural Changes" at bounding box center [316, 332] width 10 height 10
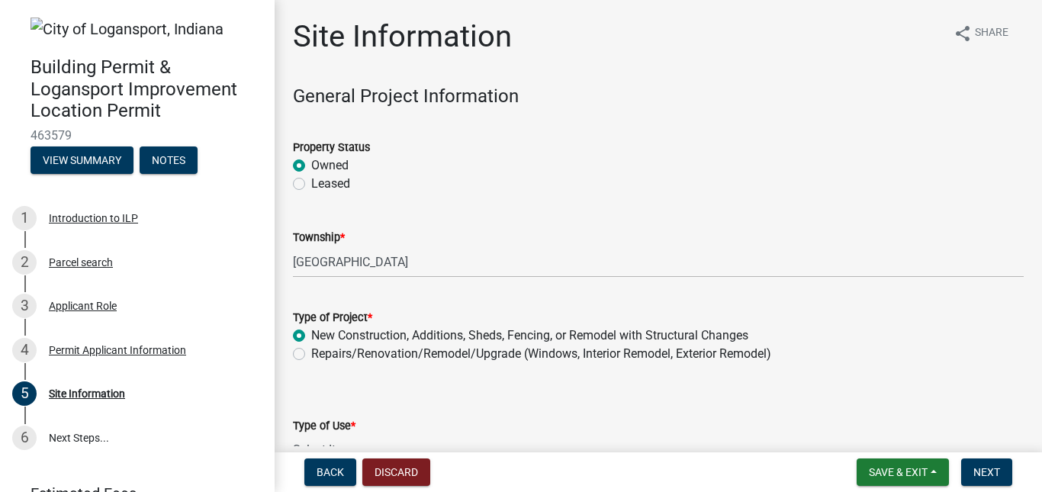
radio input "true"
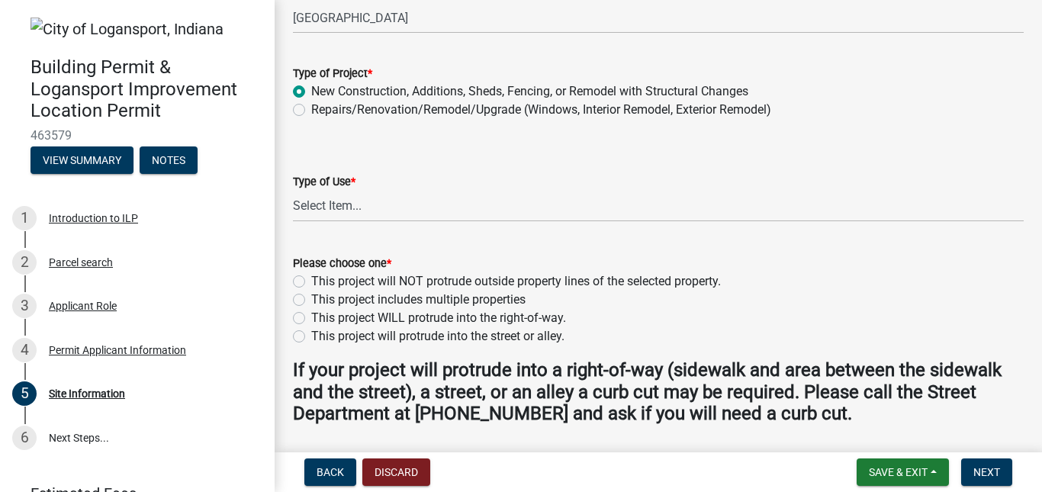
scroll to position [275, 0]
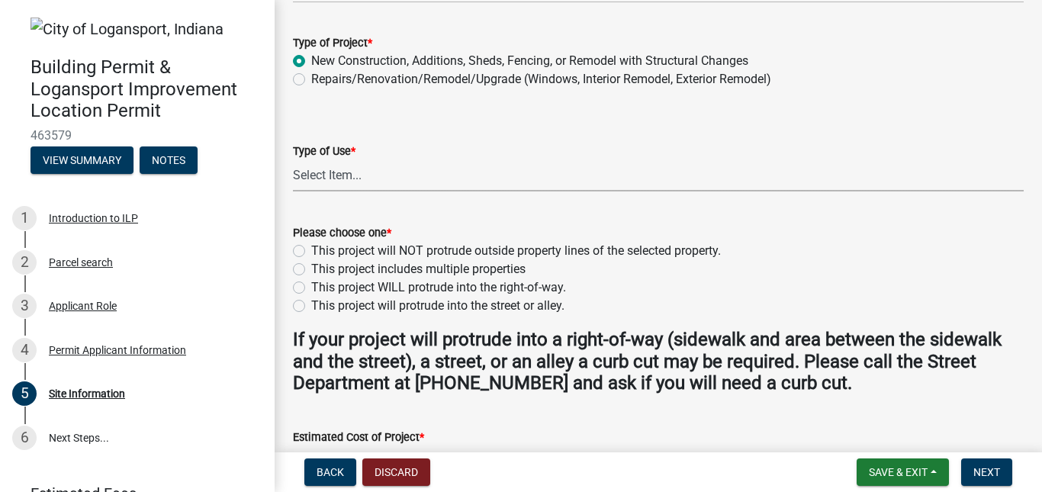
click at [435, 179] on select "Select Item... Residential Commercial/Industrial Agricultural Public/Semi Public" at bounding box center [658, 175] width 731 height 31
click at [293, 160] on select "Select Item... Residential Commercial/Industrial Agricultural Public/Semi Public" at bounding box center [658, 175] width 731 height 31
select select "62802869-e470-474a-8a4c-8dbe1ccdd5ac"
click at [311, 250] on label "This project will NOT protrude outside property lines of the selected property." at bounding box center [516, 251] width 410 height 18
click at [311, 250] on input "This project will NOT protrude outside property lines of the selected property." at bounding box center [316, 247] width 10 height 10
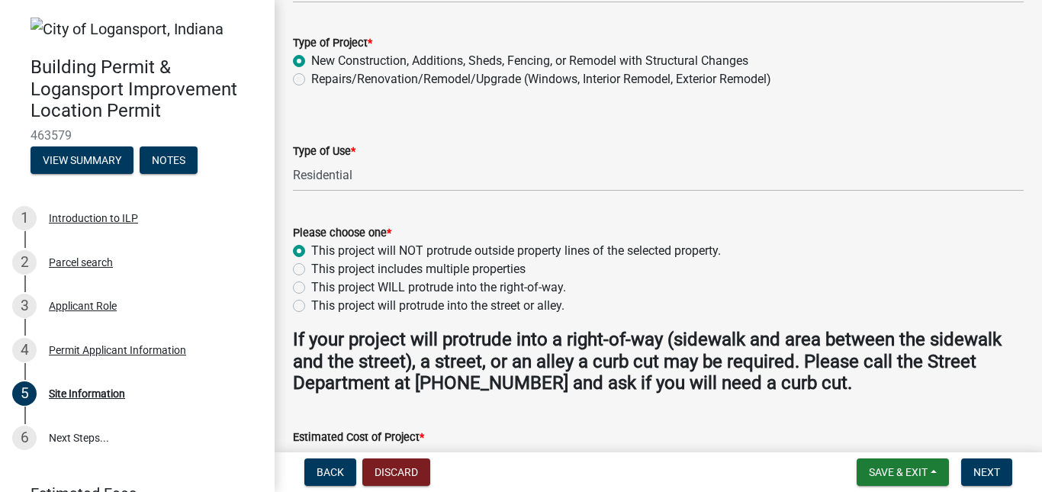
radio input "true"
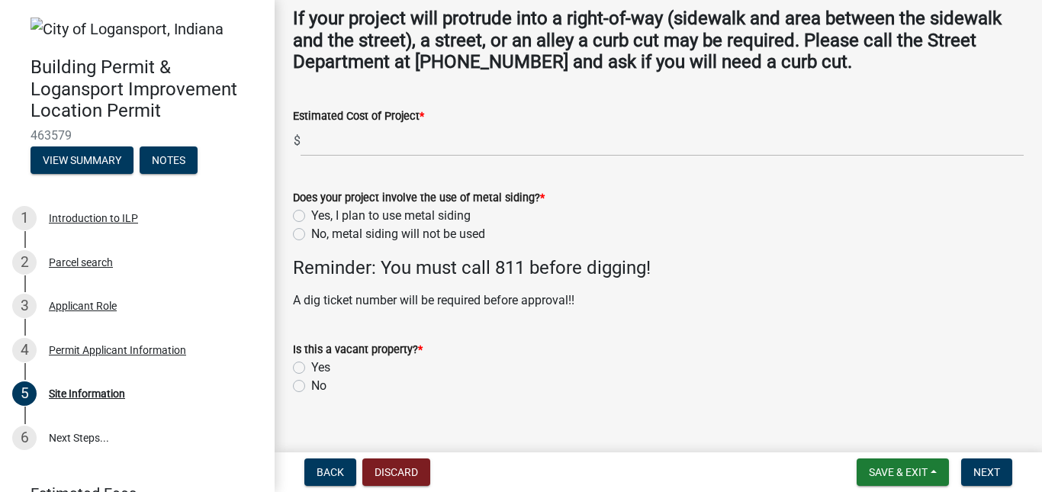
scroll to position [610, 0]
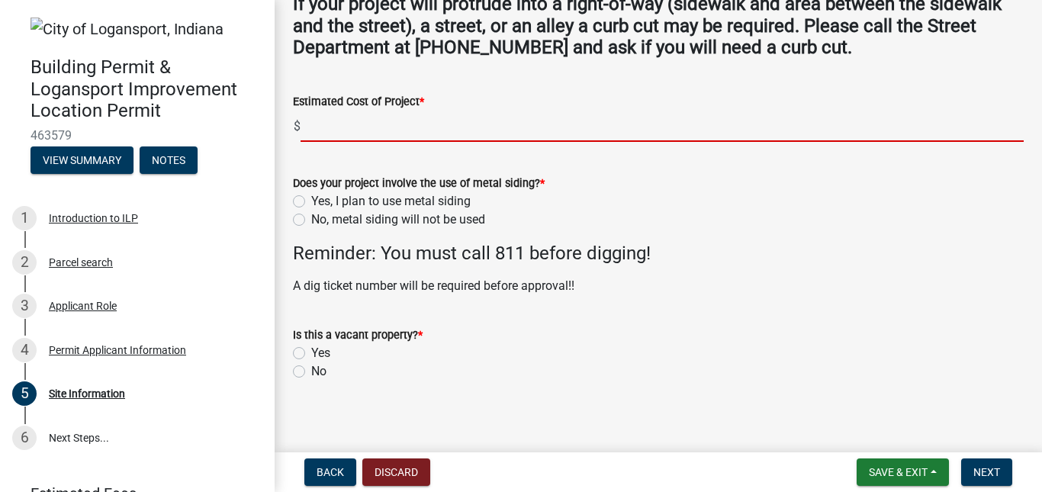
click at [425, 128] on input "text" at bounding box center [662, 126] width 723 height 31
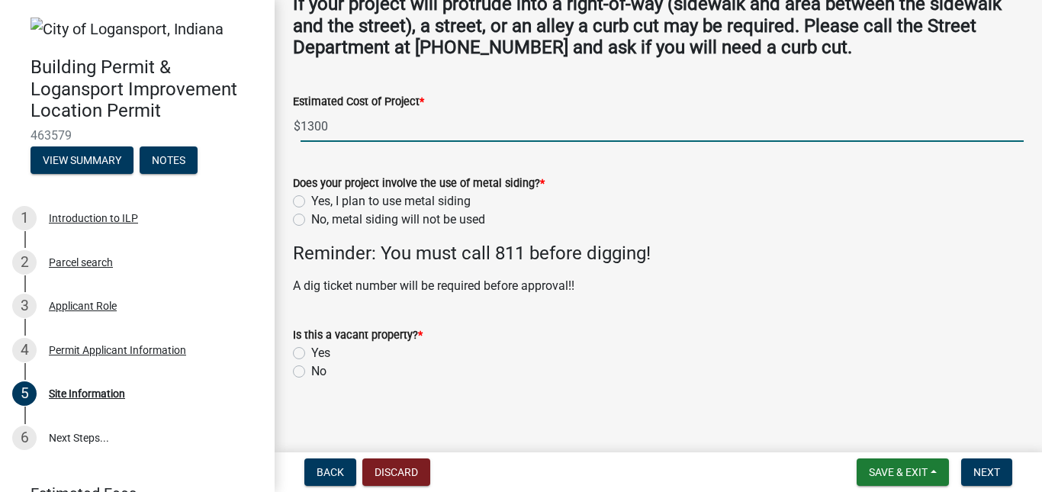
type input "1300"
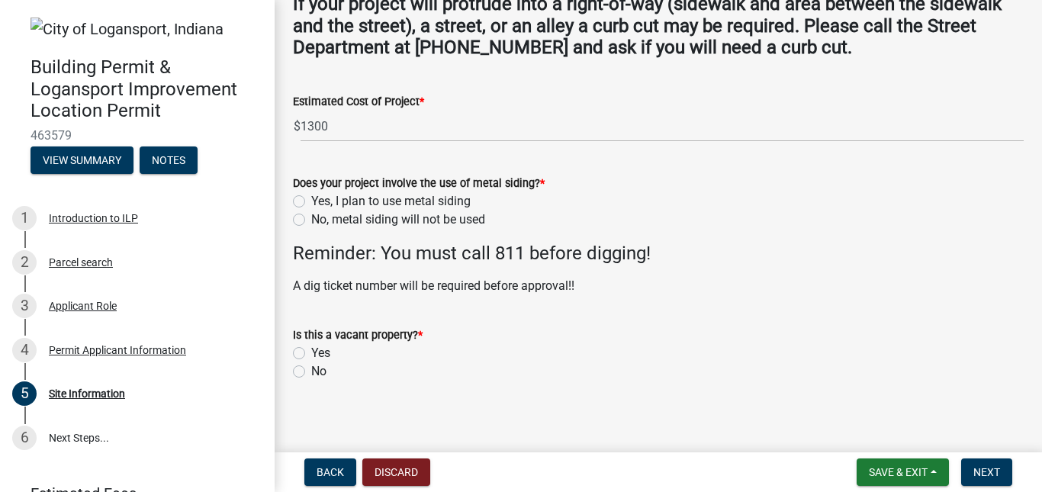
click at [311, 201] on label "Yes, I plan to use metal siding" at bounding box center [390, 201] width 159 height 18
click at [311, 201] on input "Yes, I plan to use metal siding" at bounding box center [316, 197] width 10 height 10
radio input "true"
click at [403, 308] on form "Is this a vacant property? * Yes No" at bounding box center [658, 344] width 731 height 73
click at [311, 376] on label "No" at bounding box center [318, 371] width 15 height 18
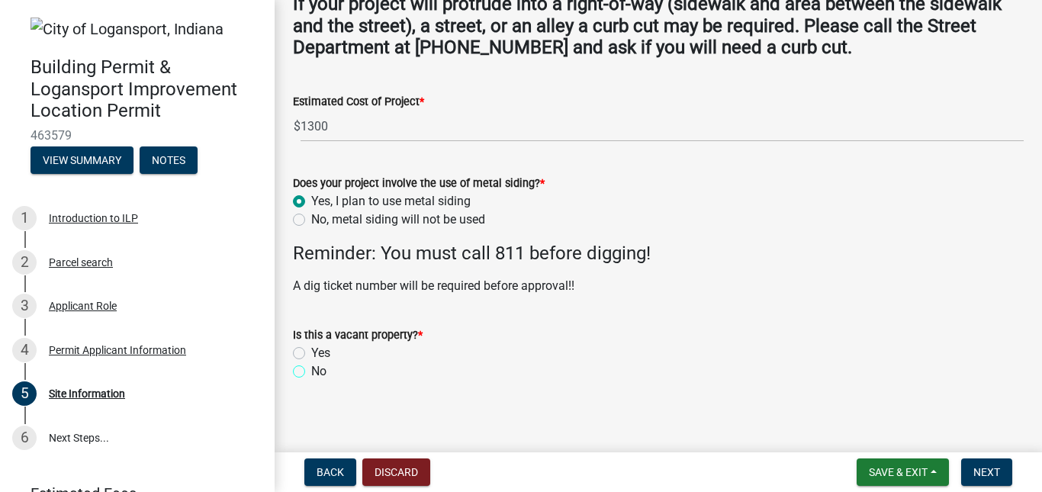
click at [311, 372] on input "No" at bounding box center [316, 367] width 10 height 10
radio input "true"
click at [987, 472] on span "Next" at bounding box center [987, 472] width 27 height 12
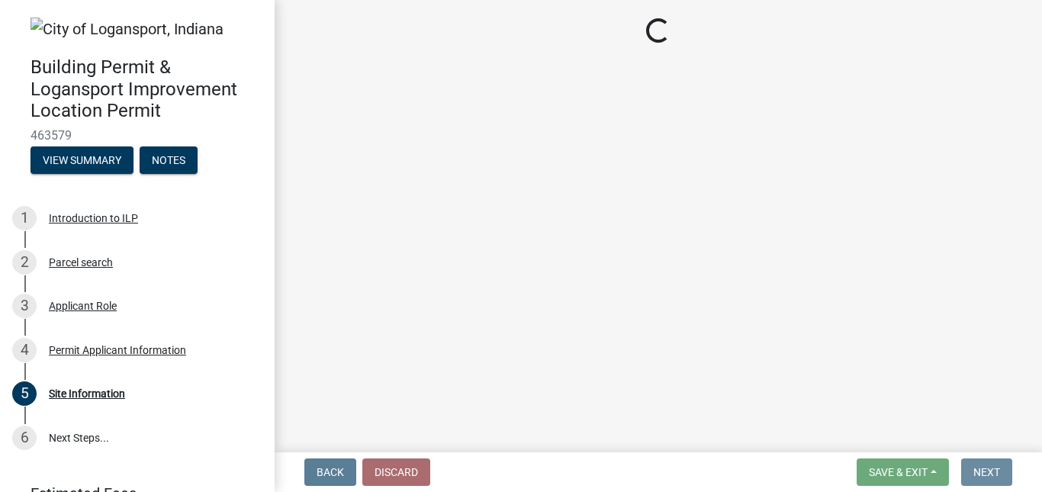
scroll to position [0, 0]
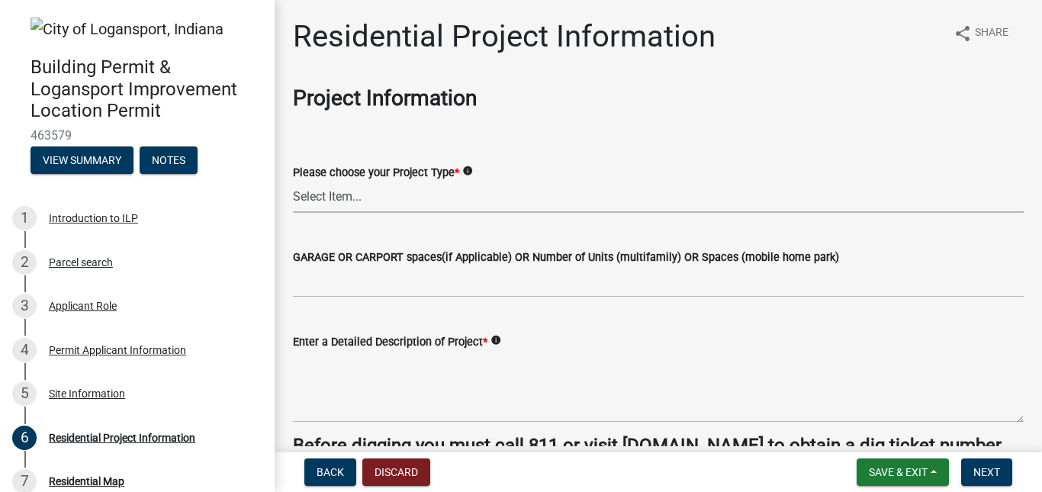
click at [349, 208] on select "Select Item... Single Family Pole Barn Home Multi Family Addition to Dwelling(a…" at bounding box center [658, 197] width 731 height 31
click at [293, 182] on select "Select Item... Single Family Pole Barn Home Multi Family Addition to Dwelling(a…" at bounding box center [658, 197] width 731 height 31
select select "10348b23-6364-40a0-8dca-30255dadf297"
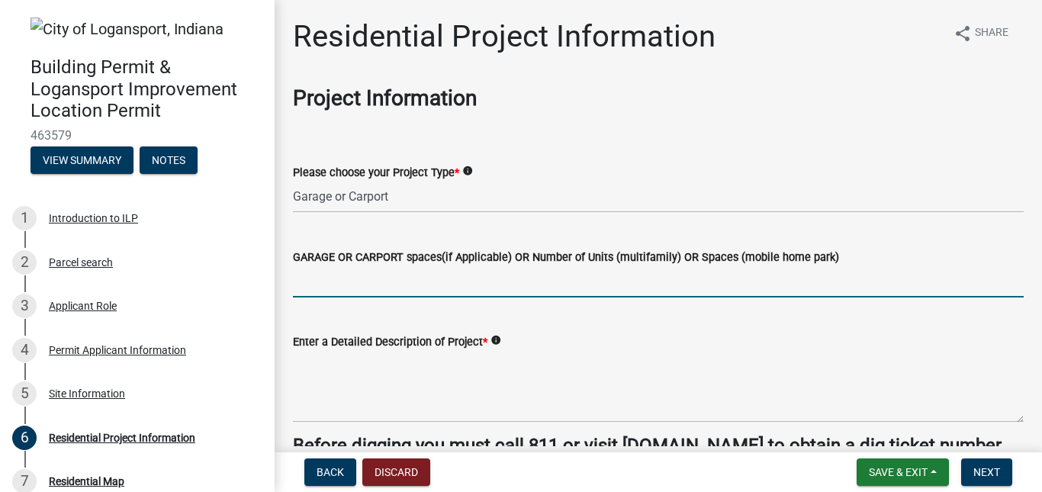
click at [312, 287] on input "text" at bounding box center [658, 281] width 731 height 31
type input "2"
type input "1"
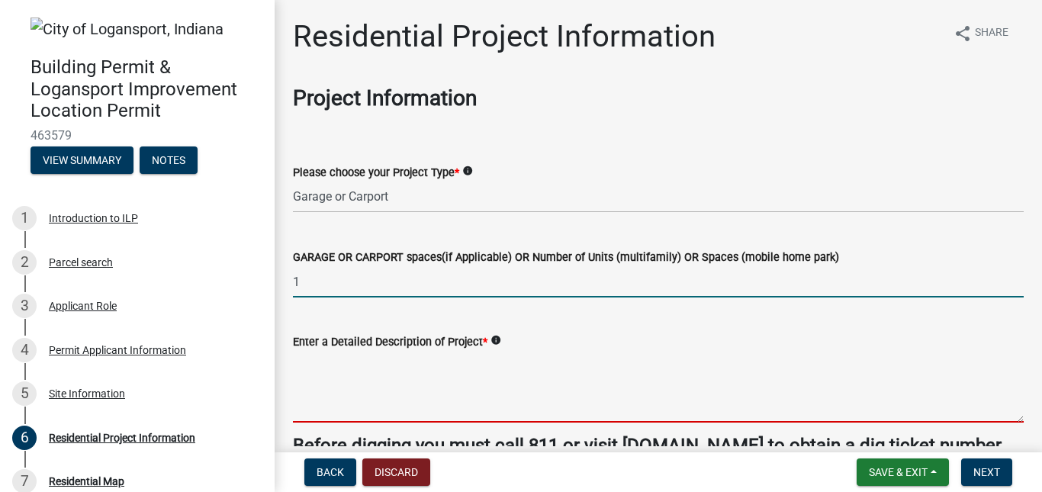
click at [357, 376] on textarea "Enter a Detailed Description of Project *" at bounding box center [658, 387] width 731 height 72
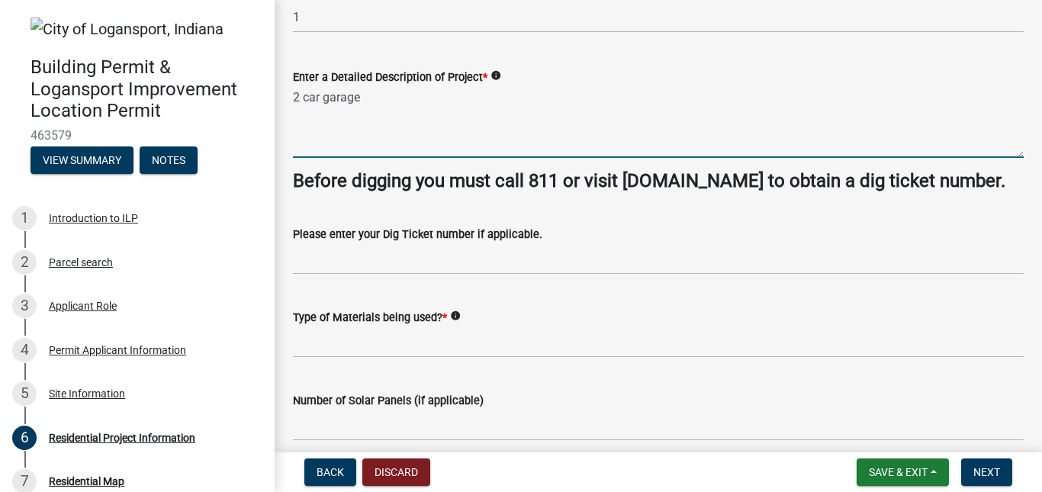
scroll to position [224, 0]
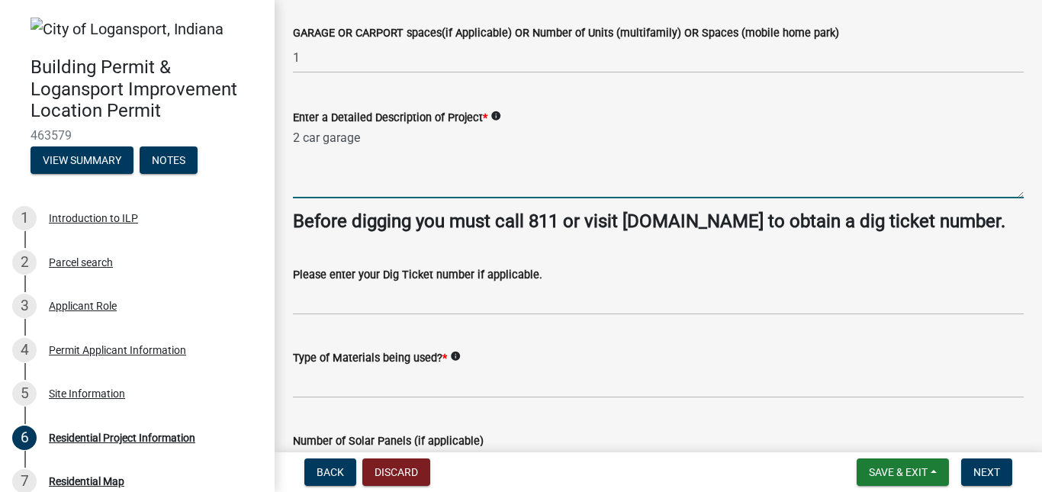
type textarea "2 car garage"
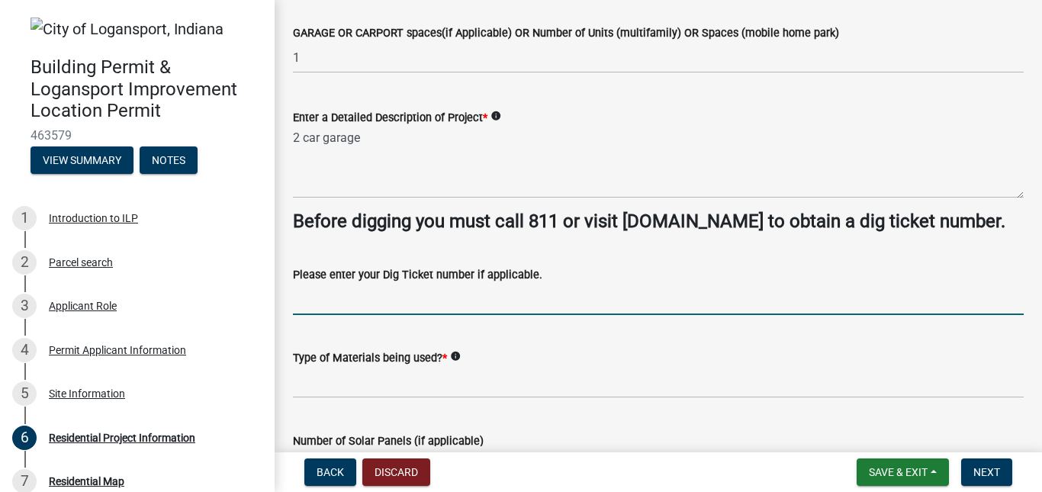
click at [488, 302] on input "Please enter your Dig Ticket number if applicable." at bounding box center [658, 299] width 731 height 31
type input "25080800007"
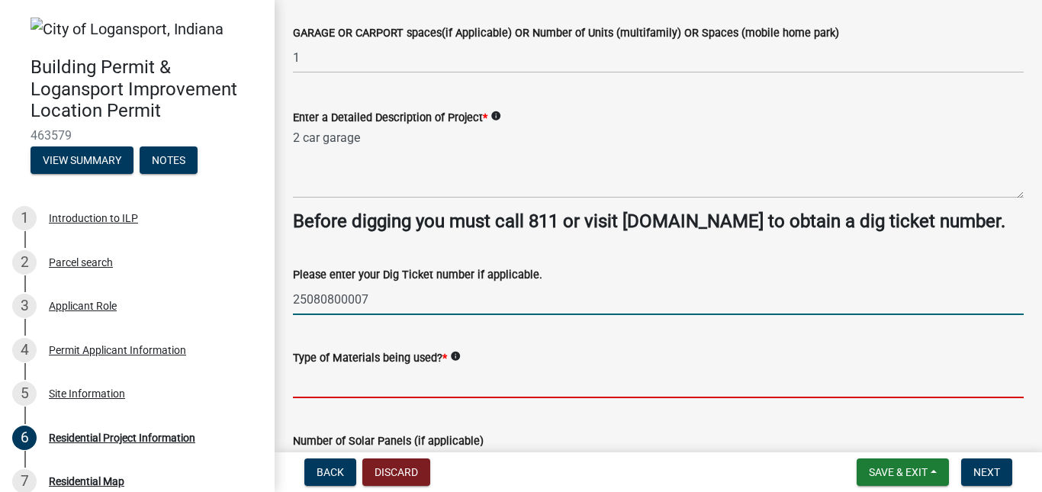
click at [475, 379] on input "Type of Materials being used? *" at bounding box center [658, 382] width 731 height 31
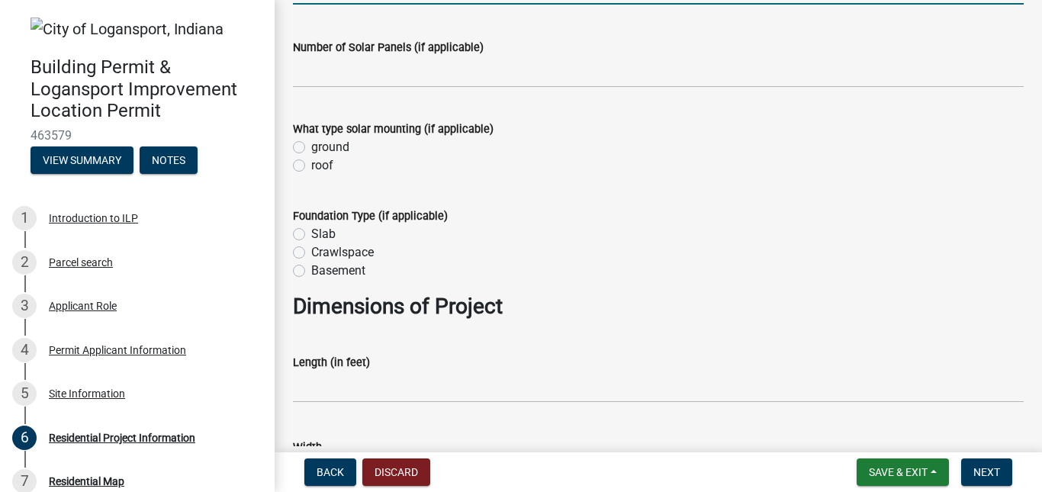
scroll to position [621, 0]
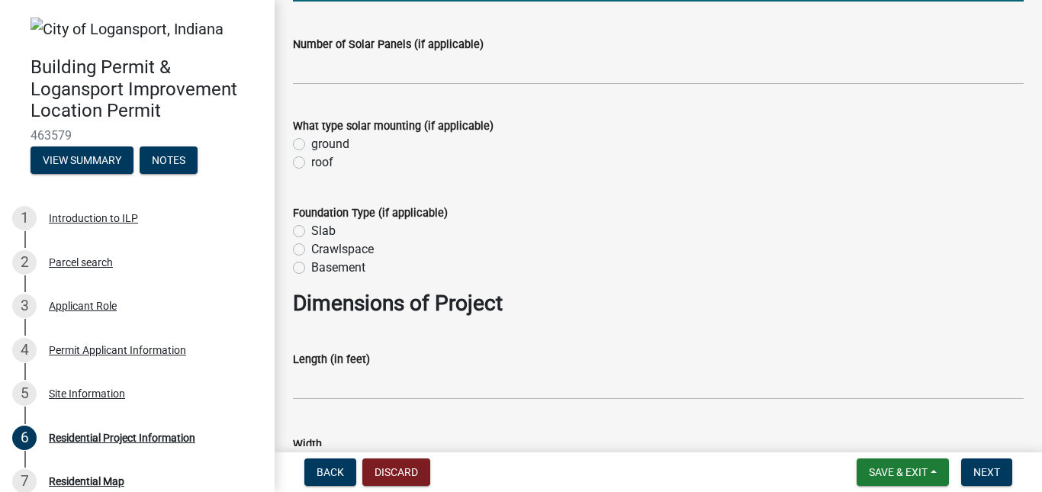
type input "metal and treated wood"
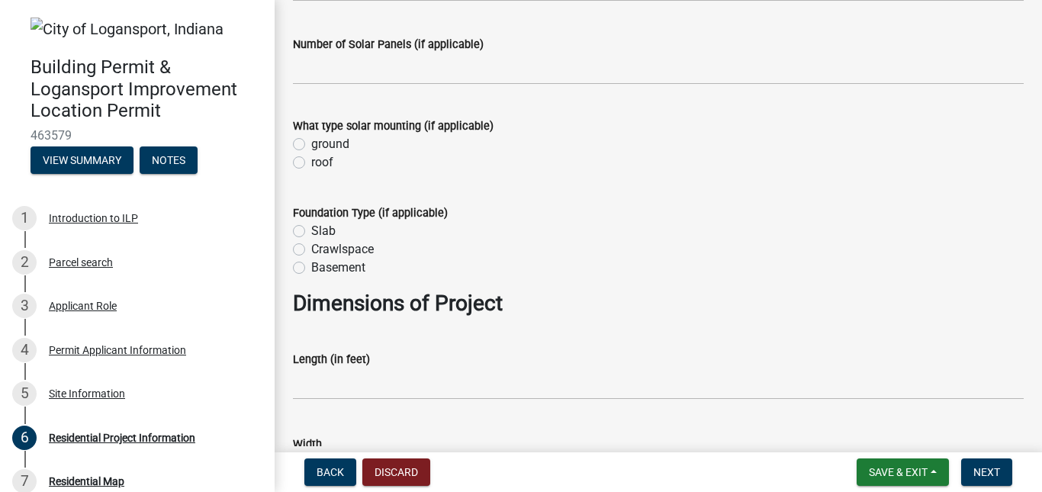
click at [311, 231] on label "Slab" at bounding box center [323, 231] width 24 height 18
click at [311, 231] on input "Slab" at bounding box center [316, 227] width 10 height 10
radio input "true"
click at [311, 231] on label "Slab" at bounding box center [323, 231] width 24 height 18
click at [311, 231] on input "Slab" at bounding box center [316, 227] width 10 height 10
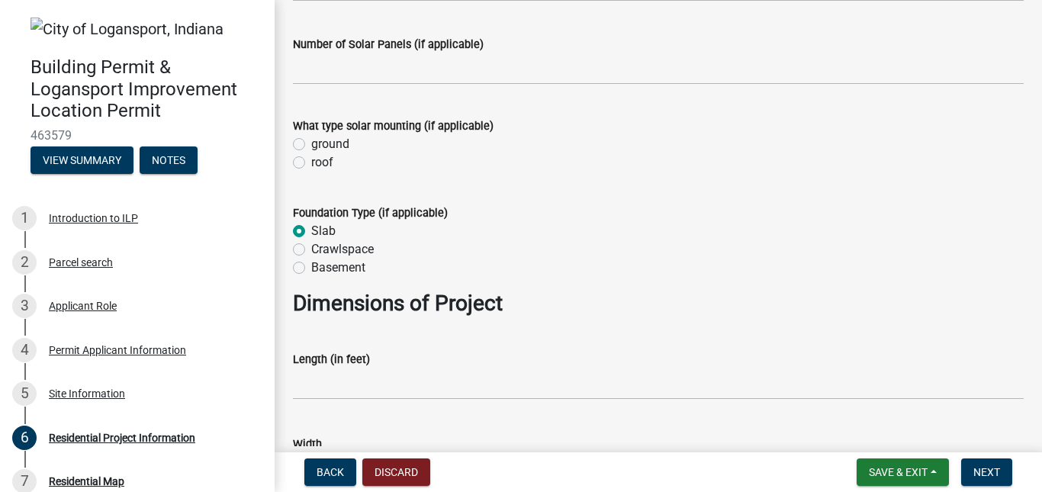
click at [343, 340] on div "Length (in feet)" at bounding box center [658, 364] width 731 height 71
click at [311, 237] on label "Slab" at bounding box center [323, 231] width 24 height 18
click at [311, 232] on input "Slab" at bounding box center [316, 227] width 10 height 10
click at [300, 258] on div "Crawlspace" at bounding box center [658, 249] width 731 height 18
click at [311, 248] on label "Crawlspace" at bounding box center [342, 249] width 63 height 18
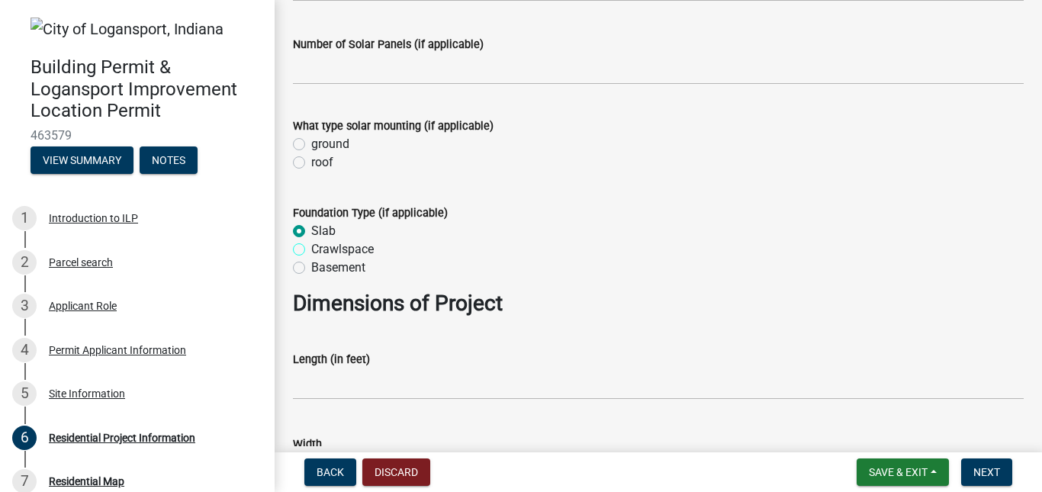
click at [311, 248] on input "Crawlspace" at bounding box center [316, 245] width 10 height 10
radio input "true"
click at [311, 228] on label "Slab" at bounding box center [323, 231] width 24 height 18
click at [311, 228] on input "Slab" at bounding box center [316, 227] width 10 height 10
radio input "true"
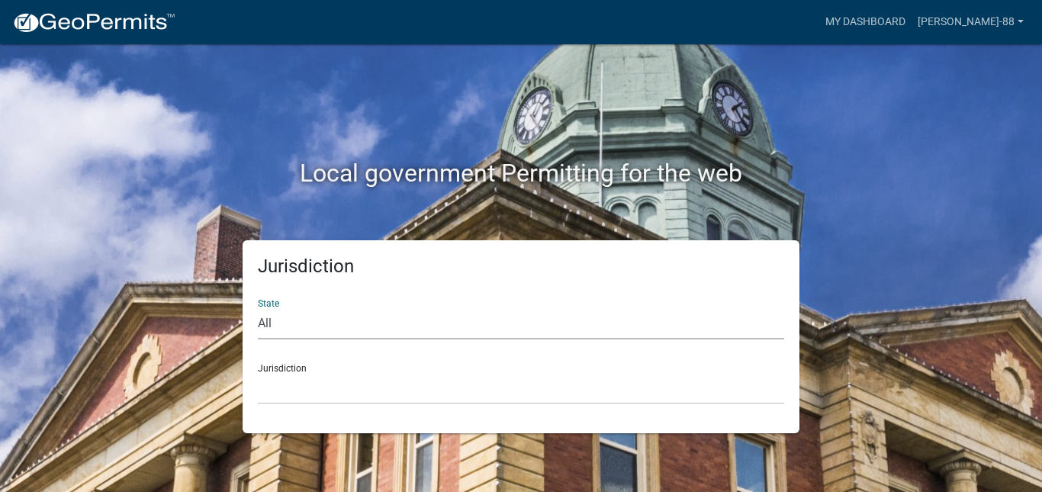
click at [368, 328] on select "All Colorado Georgia Indiana Iowa Kansas Minnesota Ohio South Carolina Wisconsin" at bounding box center [521, 323] width 526 height 31
select select "Indiana"
click at [258, 308] on select "All Colorado Georgia Indiana Iowa Kansas Minnesota Ohio South Carolina Wisconsin" at bounding box center [521, 323] width 526 height 31
click at [327, 367] on div "Jurisdiction City of Charlestown, Indiana City of Jeffersonville, Indiana City …" at bounding box center [521, 378] width 526 height 53
click at [289, 363] on div "Jurisdiction City of Charlestown, Indiana City of Jeffersonville, Indiana City …" at bounding box center [521, 378] width 526 height 53
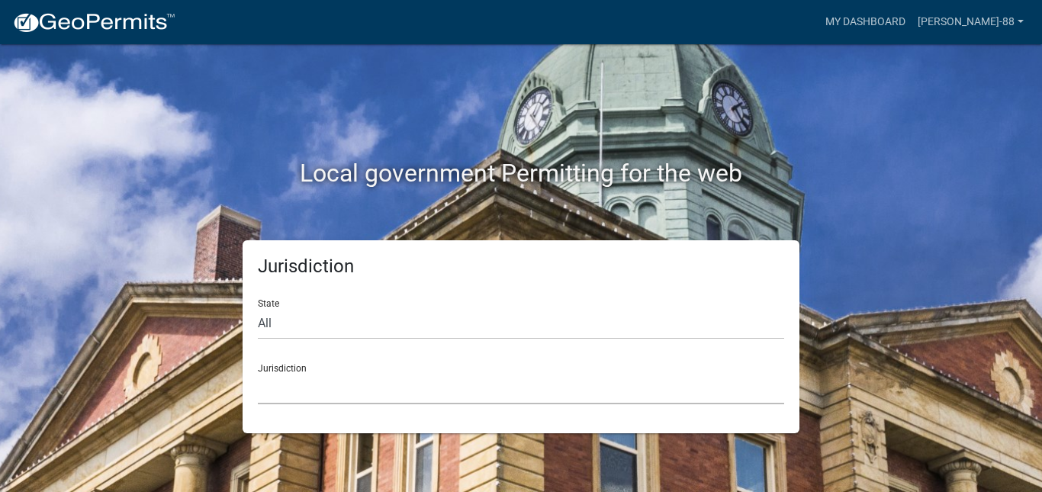
click at [292, 376] on select "City of Charlestown, Indiana City of Jeffersonville, Indiana City of Logansport…" at bounding box center [521, 388] width 526 height 31
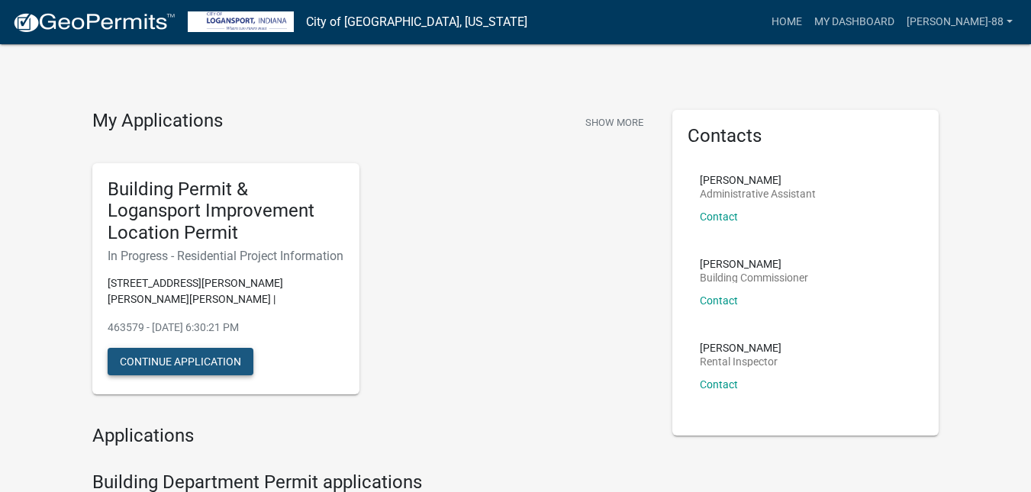
click at [232, 360] on button "Continue Application" at bounding box center [181, 361] width 146 height 27
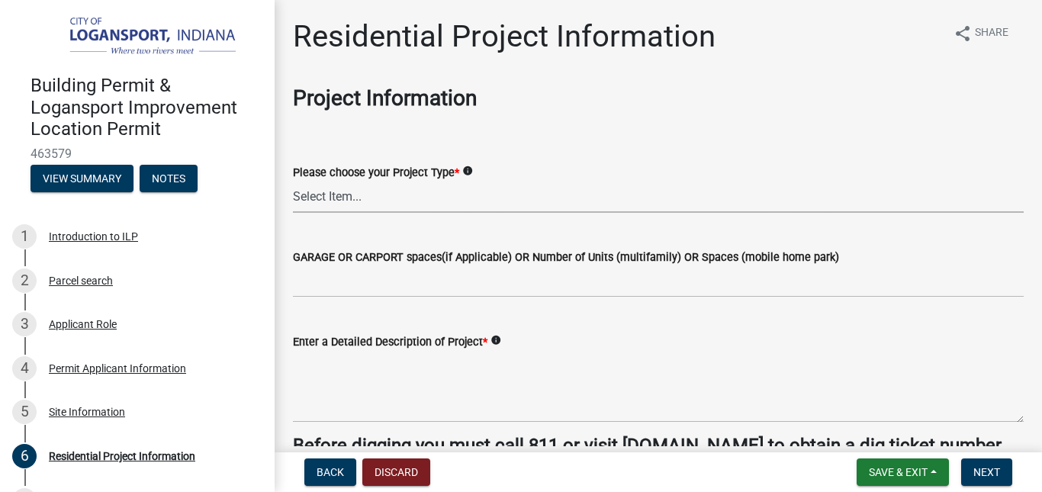
click at [373, 196] on select "Select Item... Single Family Pole Barn Home Multi Family Addition to Dwelling(a…" at bounding box center [658, 197] width 731 height 31
click at [293, 182] on select "Select Item... Single Family Pole Barn Home Multi Family Addition to Dwelling(a…" at bounding box center [658, 197] width 731 height 31
select select "10348b23-6364-40a0-8dca-30255dadf297"
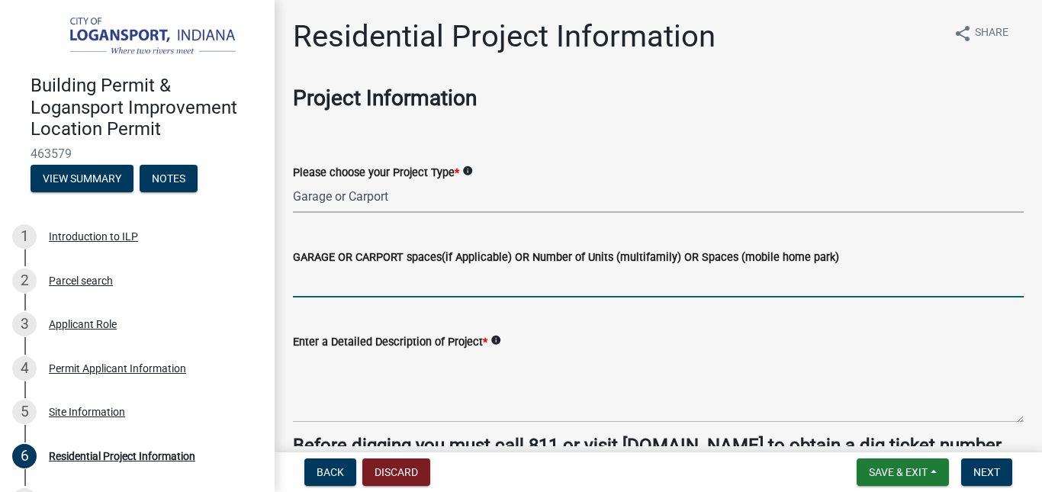
click at [372, 288] on input "text" at bounding box center [658, 281] width 731 height 31
type input "1"
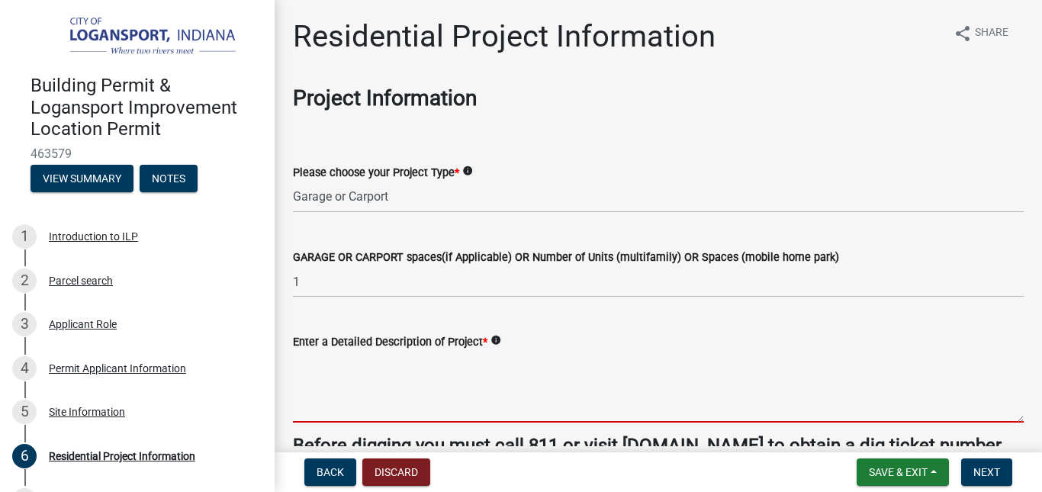
click at [359, 390] on textarea "Enter a Detailed Description of Project *" at bounding box center [658, 387] width 731 height 72
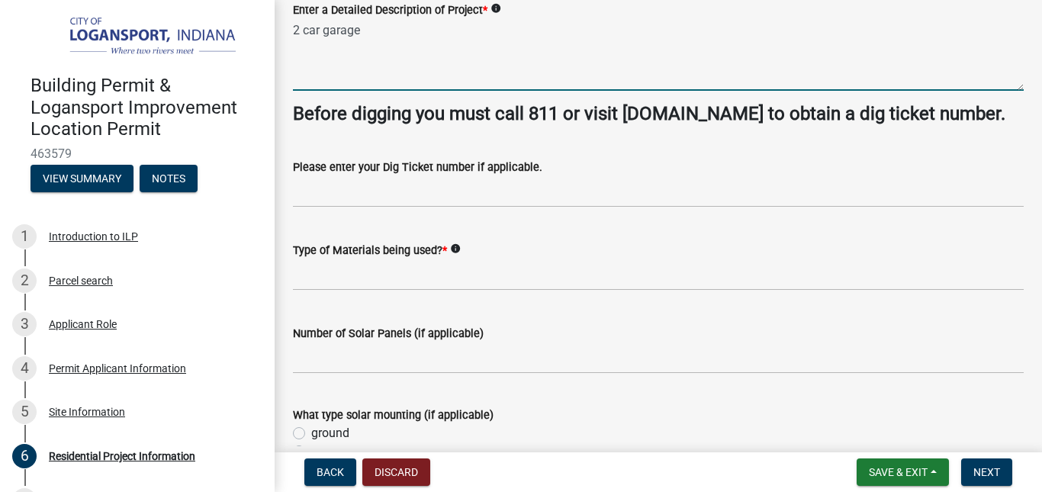
scroll to position [336, 0]
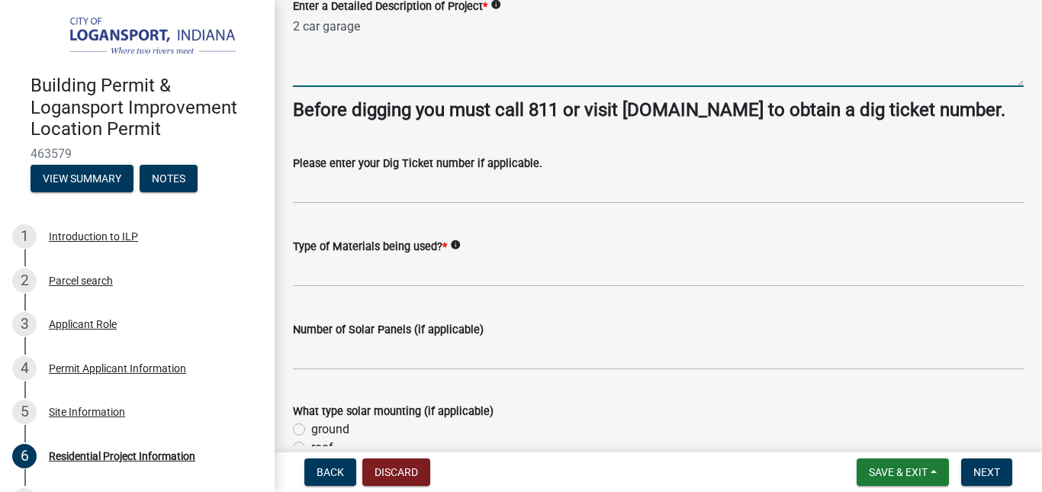
type textarea "2 car garage"
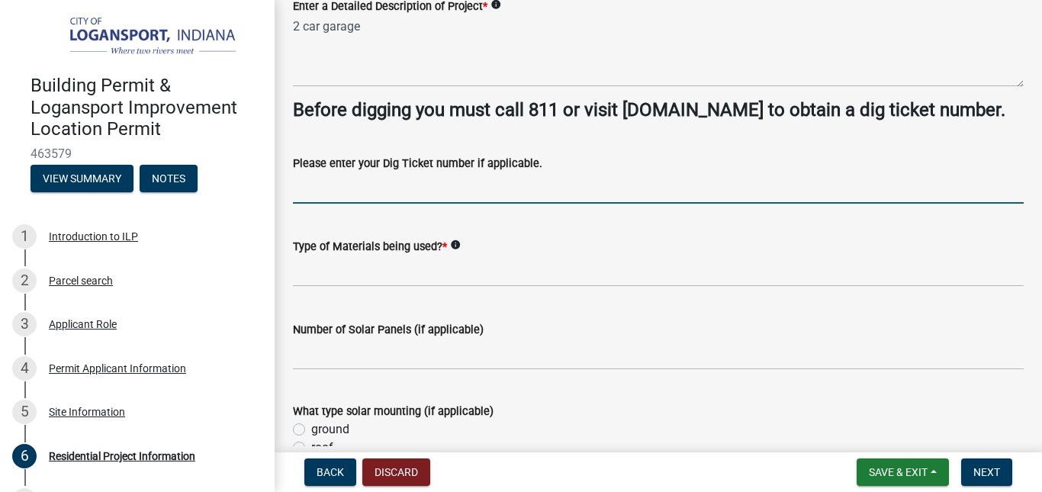
click at [496, 195] on input "Please enter your Dig Ticket number if applicable." at bounding box center [658, 187] width 731 height 31
type input "25080800007"
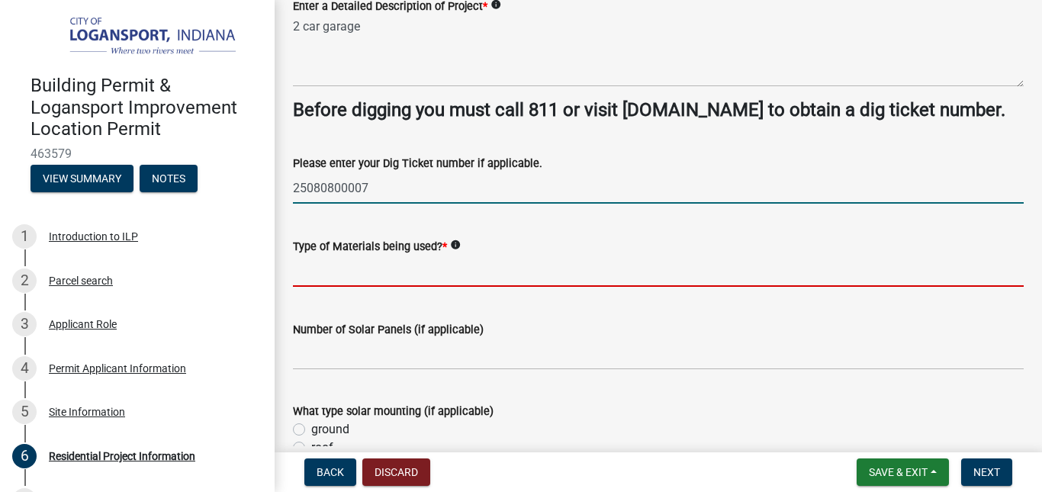
click at [390, 275] on input "Type of Materials being used? *" at bounding box center [658, 271] width 731 height 31
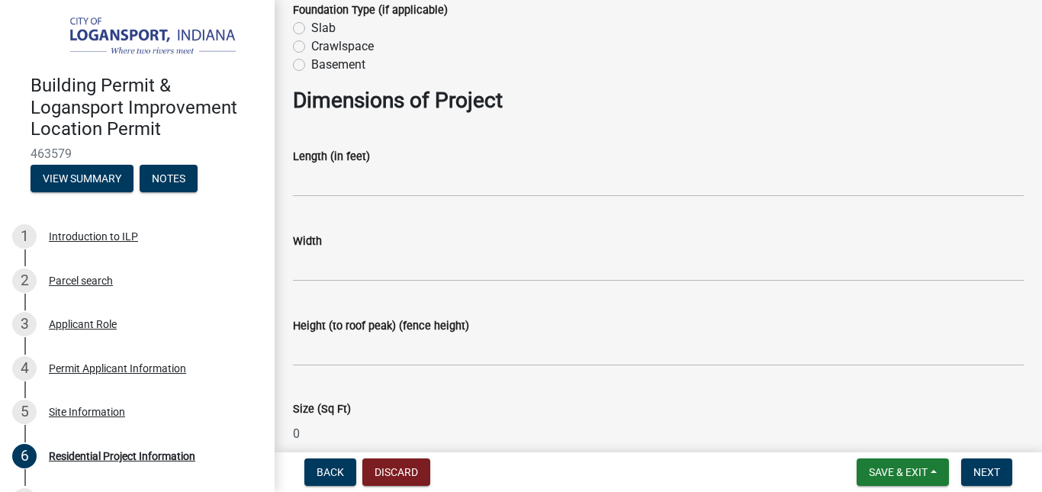
scroll to position [855, 0]
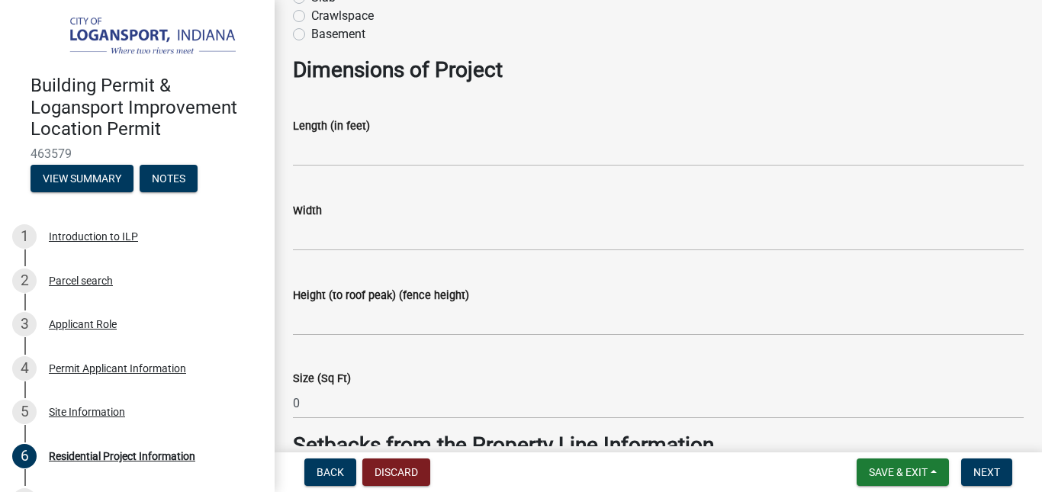
type input "metal and treated wood"
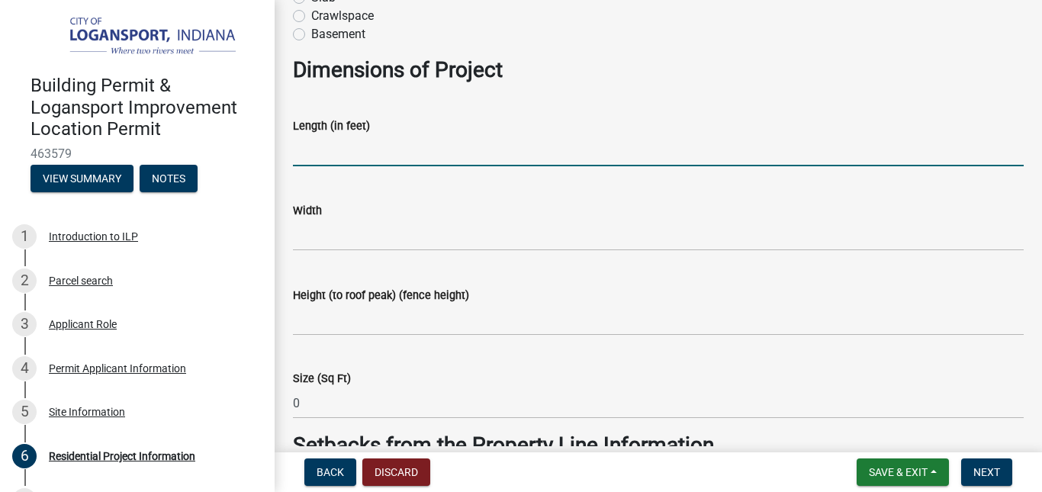
click at [452, 157] on input "text" at bounding box center [658, 150] width 731 height 31
type input "3"
type input "2"
type input "30"
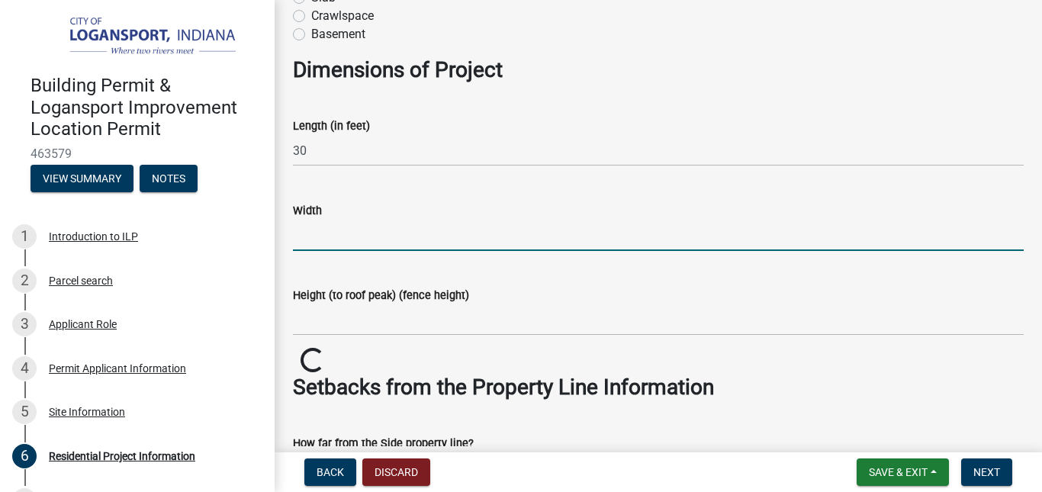
click at [350, 250] on input "text" at bounding box center [658, 235] width 731 height 31
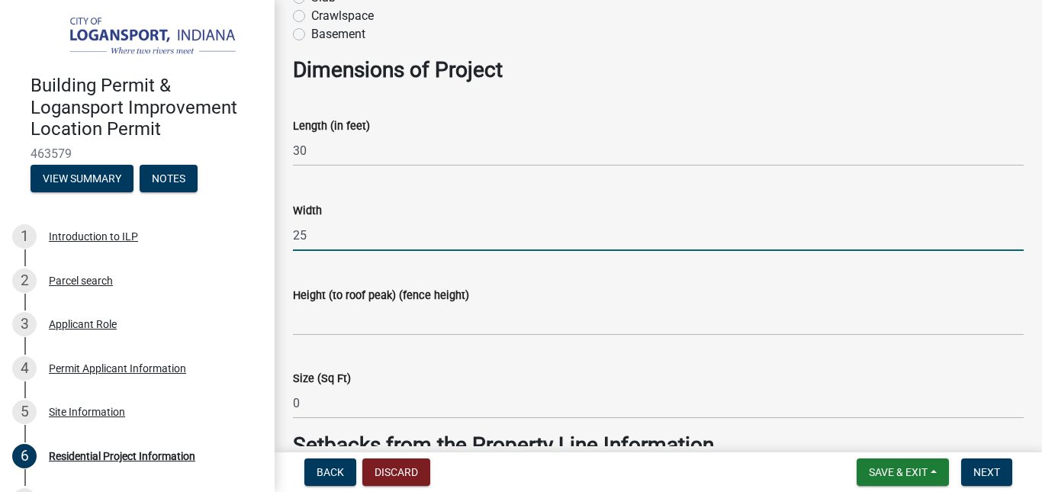
type input "25"
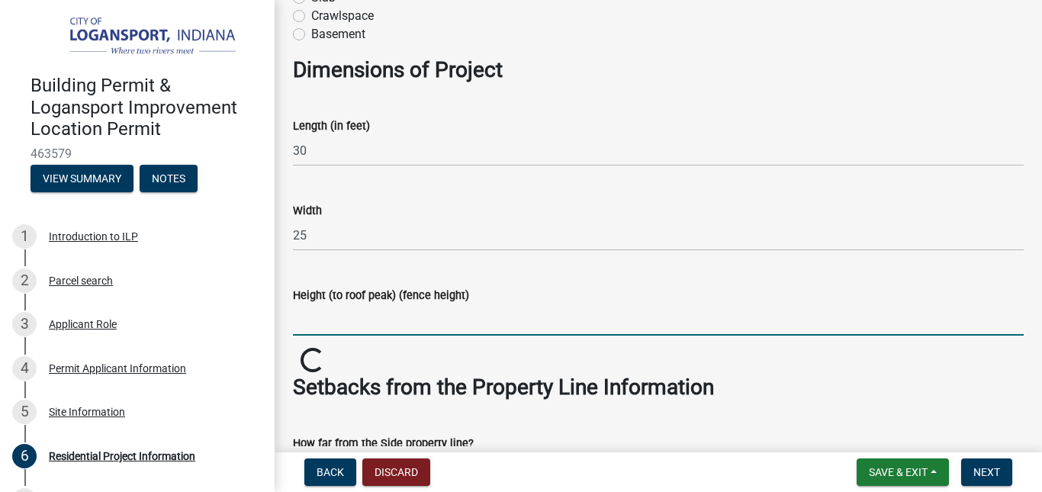
click at [354, 322] on input "Height (to roof peak) (fence height)" at bounding box center [658, 319] width 731 height 31
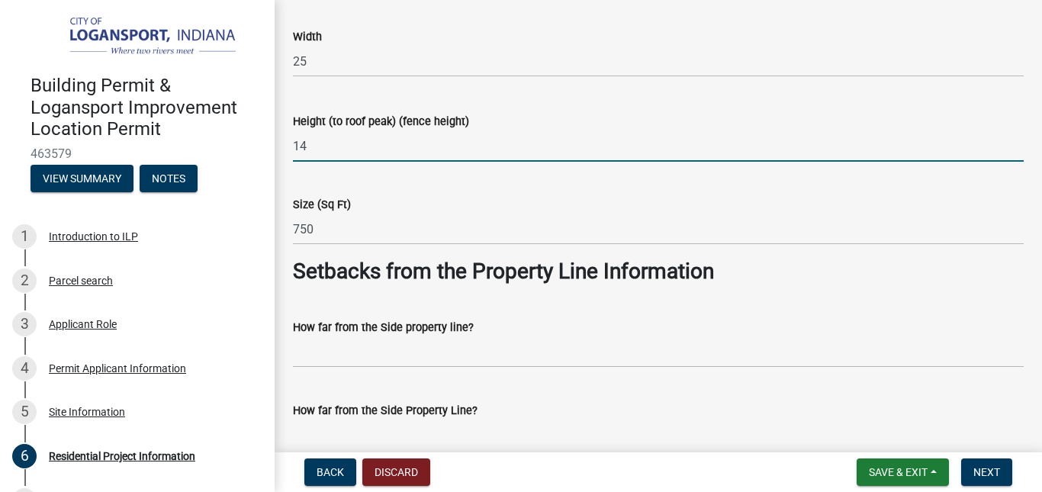
scroll to position [1038, 0]
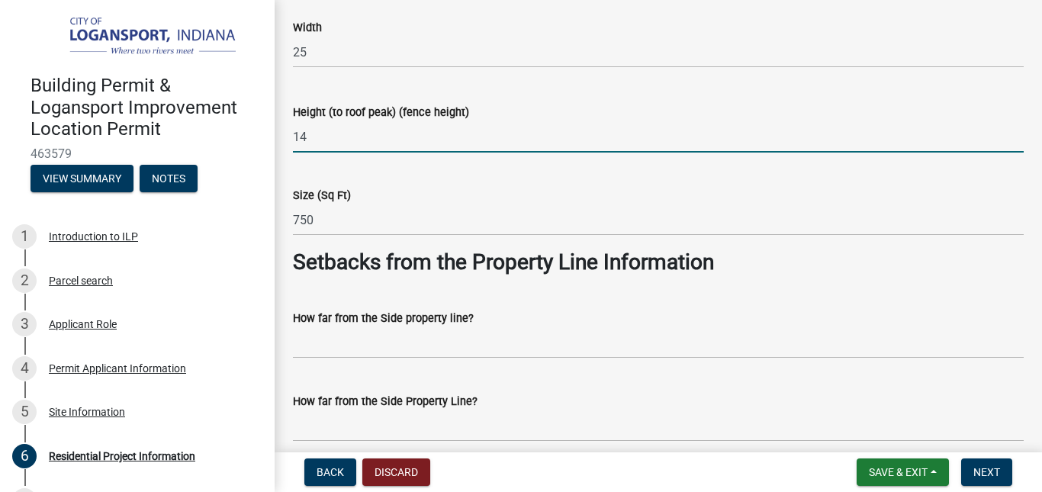
type input "14"
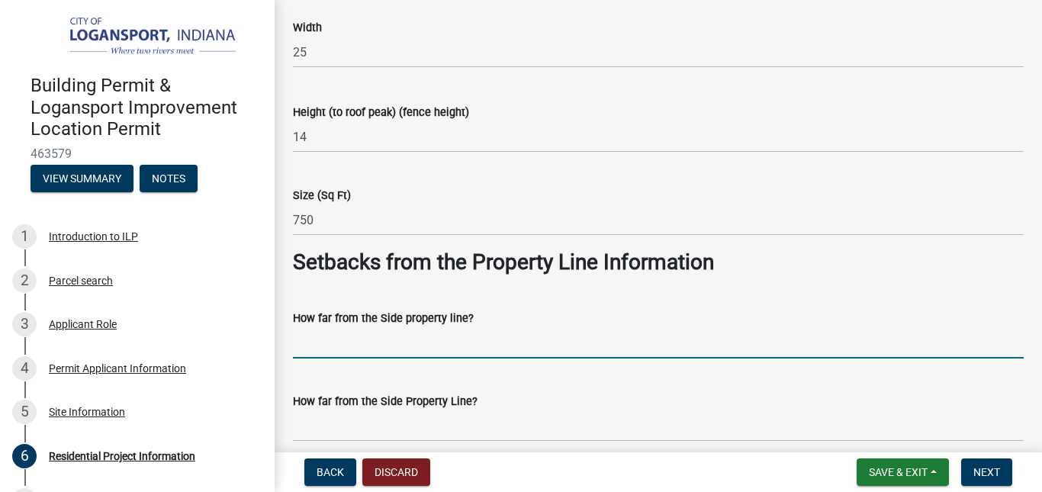
click at [514, 347] on input "How far from the Side property line?" at bounding box center [658, 342] width 731 height 31
type input "5 ft"
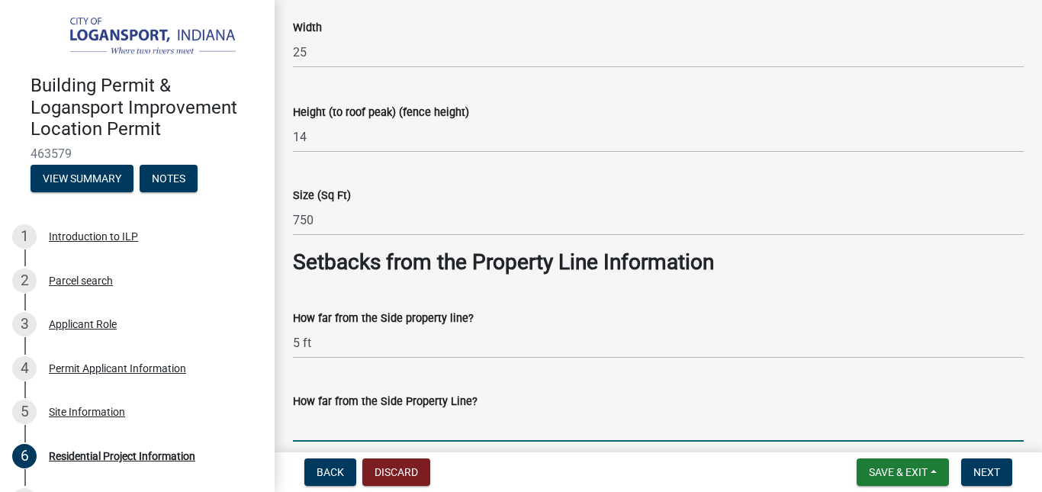
click at [507, 429] on input "How far from the Side Property Line?" at bounding box center [658, 426] width 731 height 31
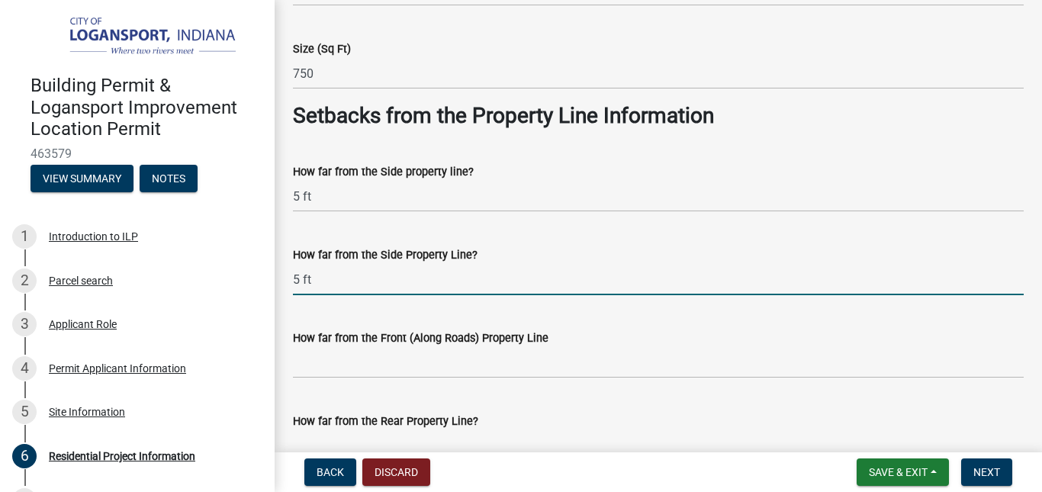
scroll to position [1282, 0]
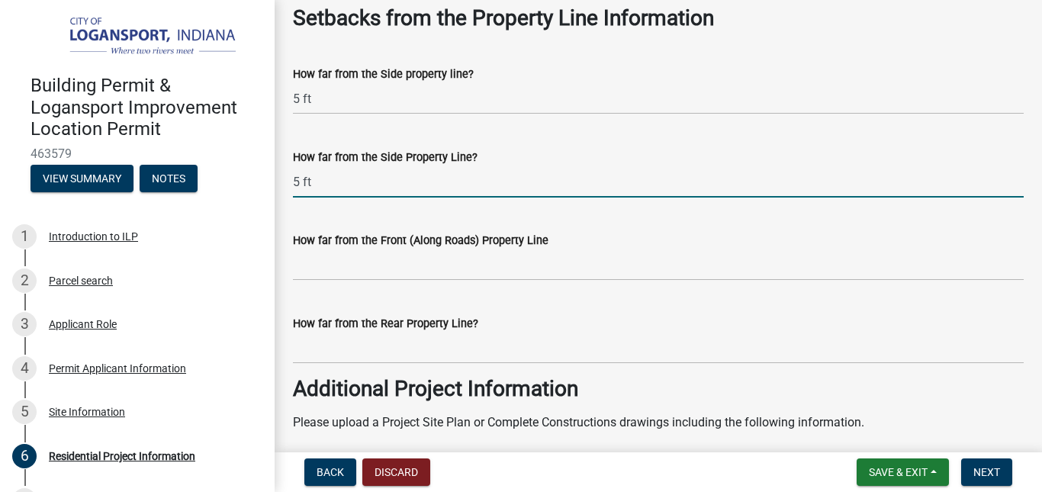
type input "5 ft"
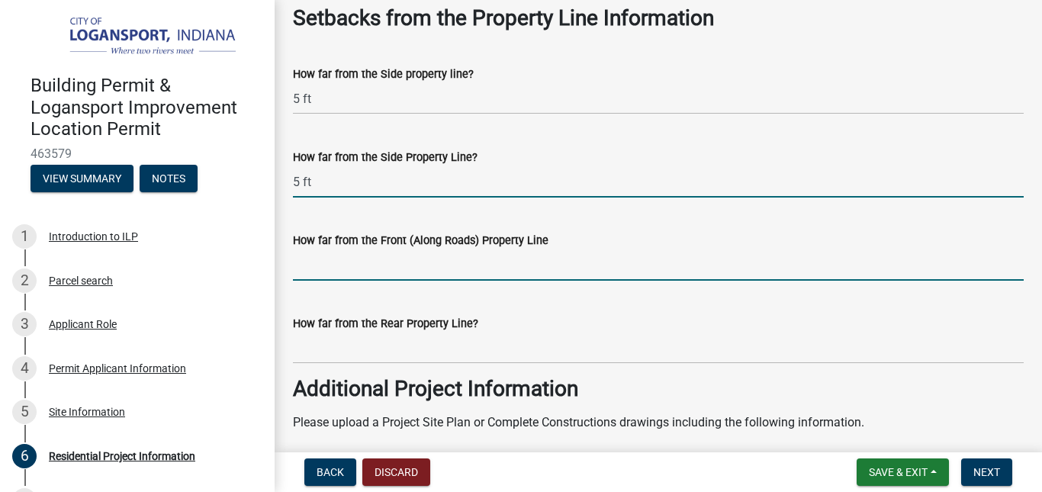
click at [507, 269] on input "How far from the Front (Along Roads) Property Line" at bounding box center [658, 265] width 731 height 31
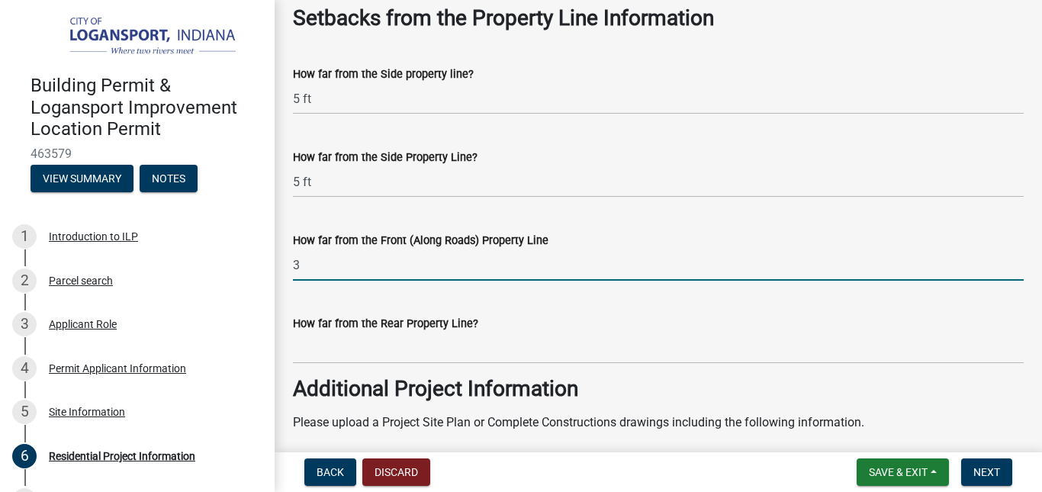
type input "3"
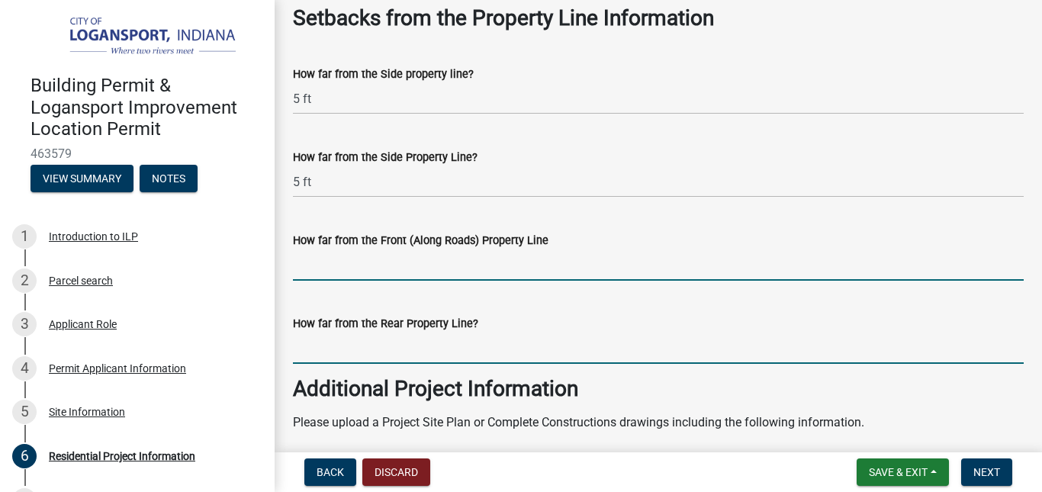
click at [324, 353] on input "How far from the Rear Property Line?" at bounding box center [658, 348] width 731 height 31
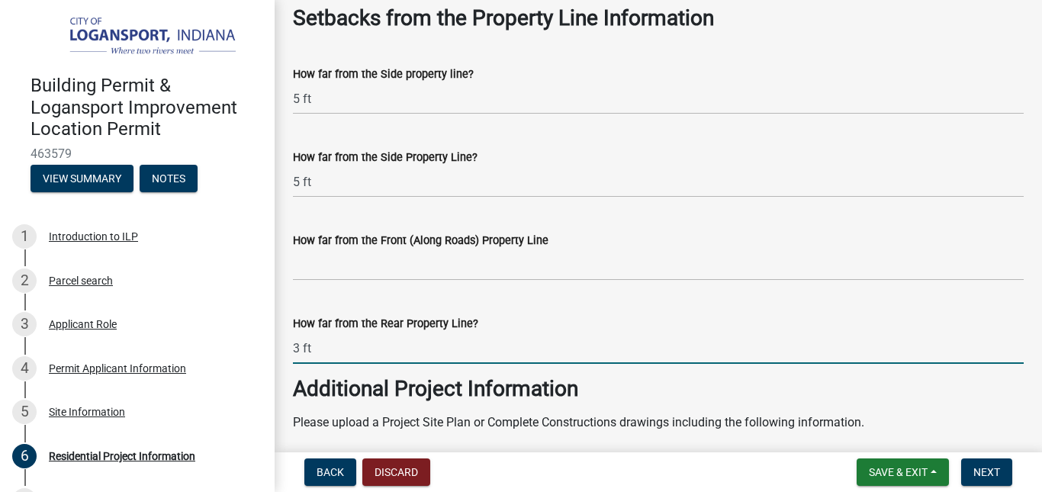
type input "3 ft"
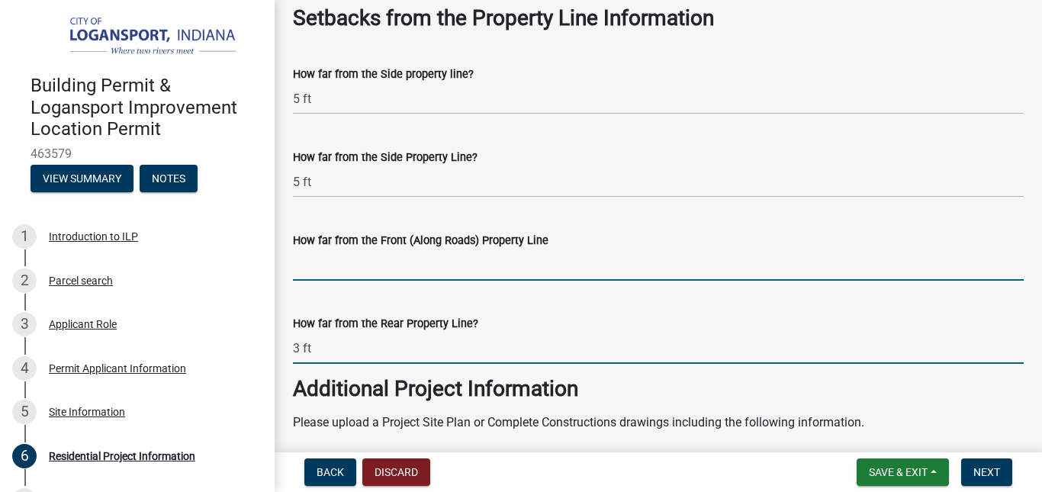
click at [319, 272] on input "How far from the Front (Along Roads) Property Line" at bounding box center [658, 265] width 731 height 31
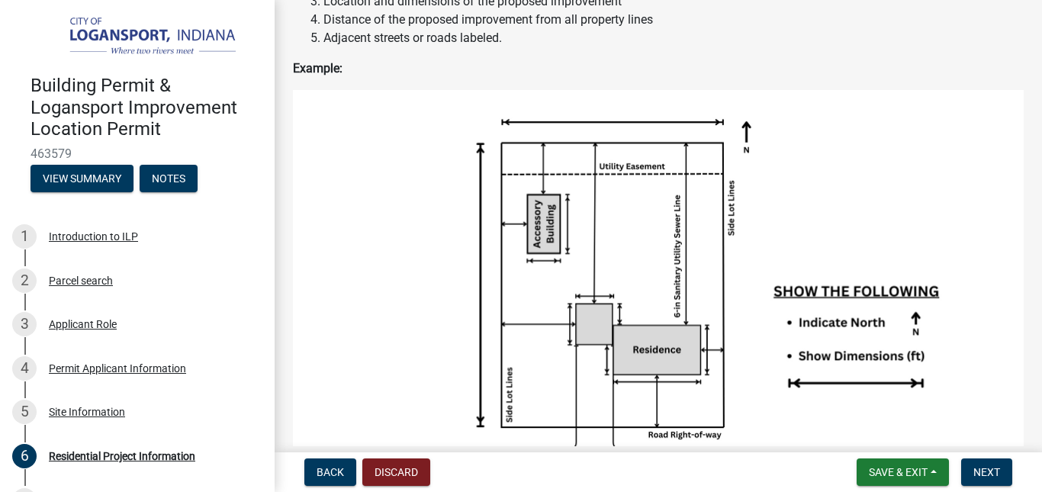
scroll to position [1637, 0]
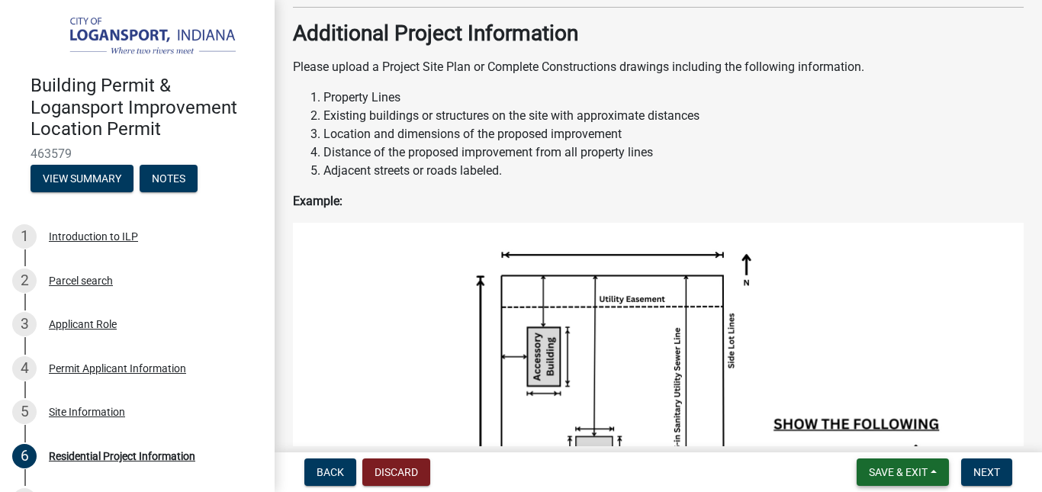
type input "80 ft"
click at [916, 474] on span "Save & Exit" at bounding box center [898, 472] width 59 height 12
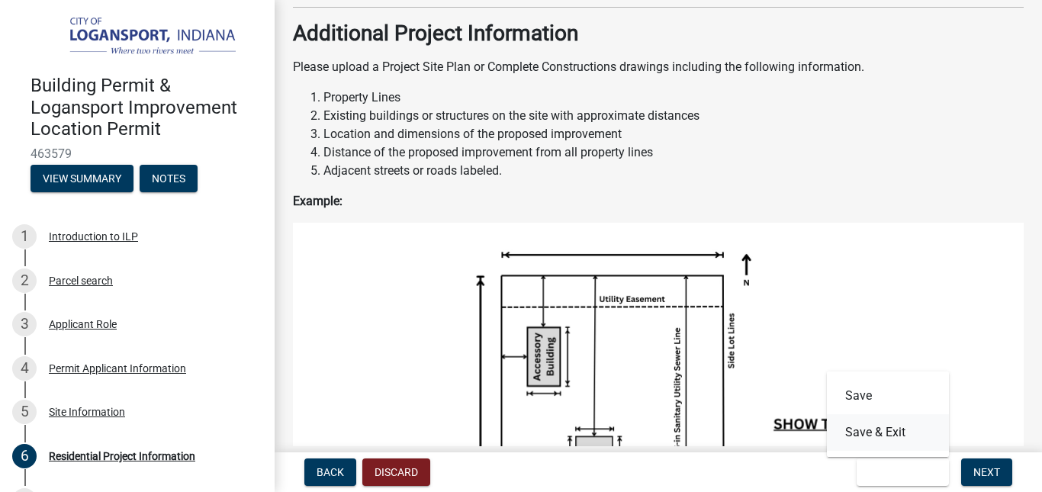
click at [881, 432] on button "Save & Exit" at bounding box center [888, 432] width 122 height 37
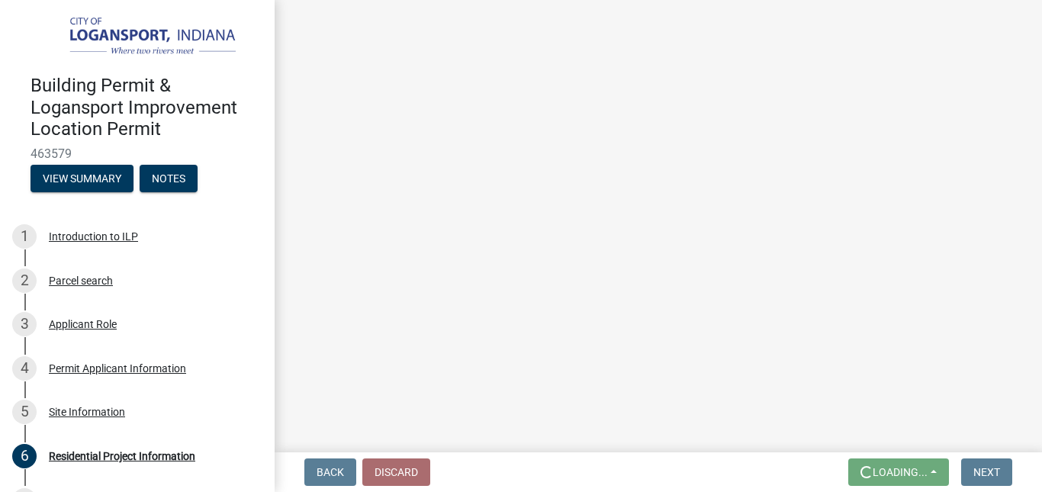
scroll to position [0, 0]
